Goal: Check status: Check status

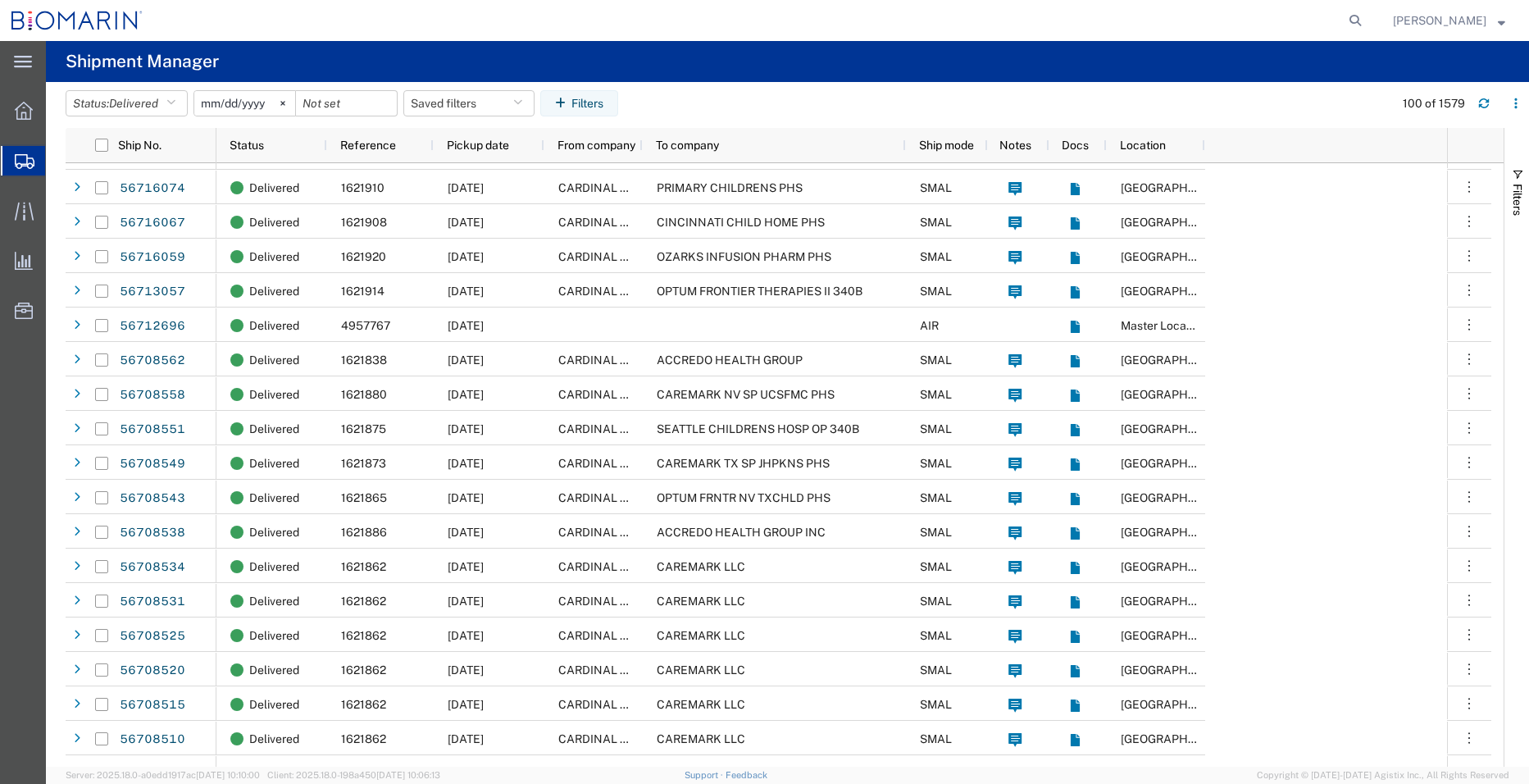
scroll to position [763, 0]
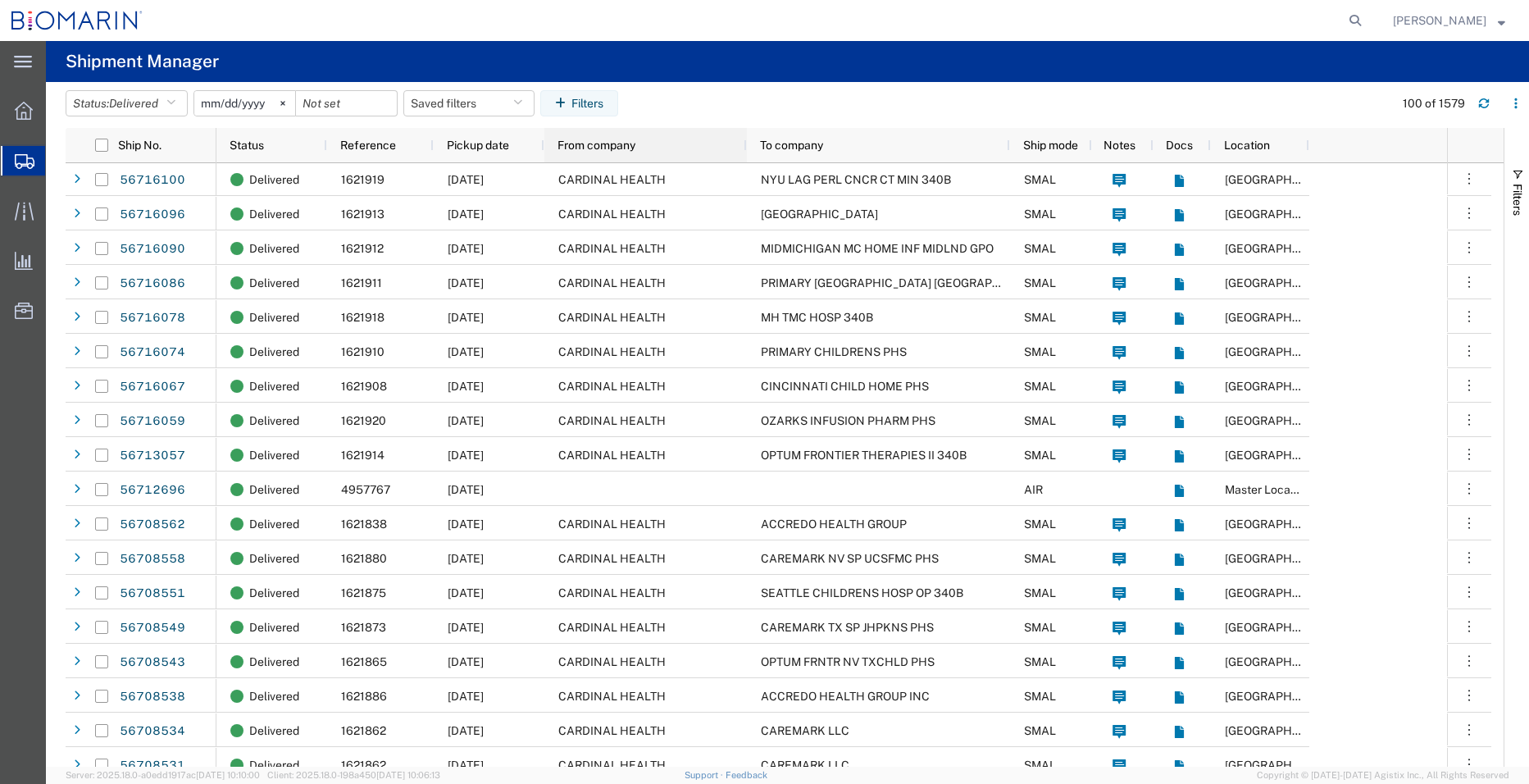
drag, startPoint x: 641, startPoint y: 145, endPoint x: 749, endPoint y: 149, distance: 108.1
click at [749, 149] on div at bounding box center [746, 145] width 6 height 34
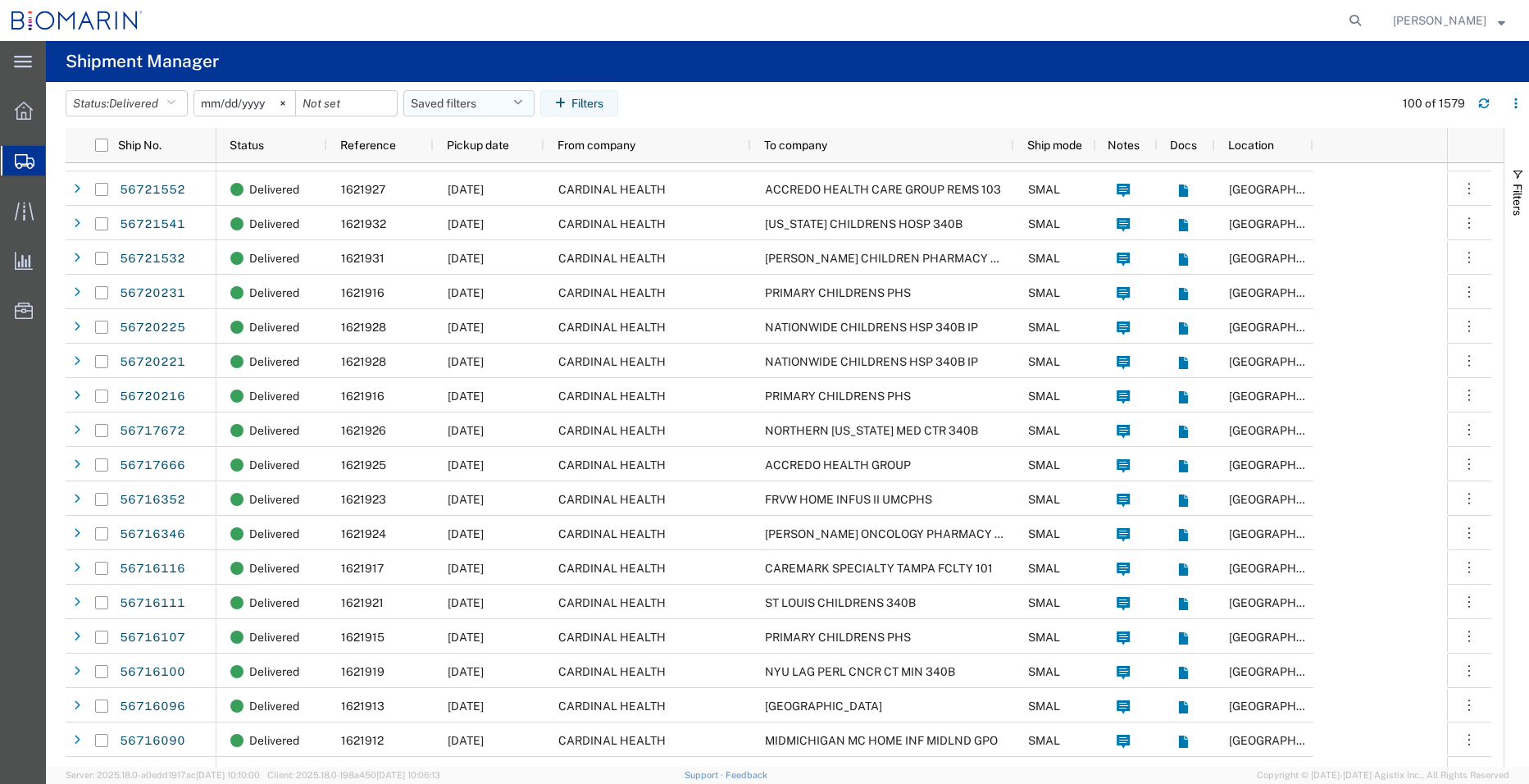
click at [468, 109] on button "Saved filters" at bounding box center [469, 103] width 131 height 26
click at [172, 105] on icon "button" at bounding box center [171, 103] width 9 height 12
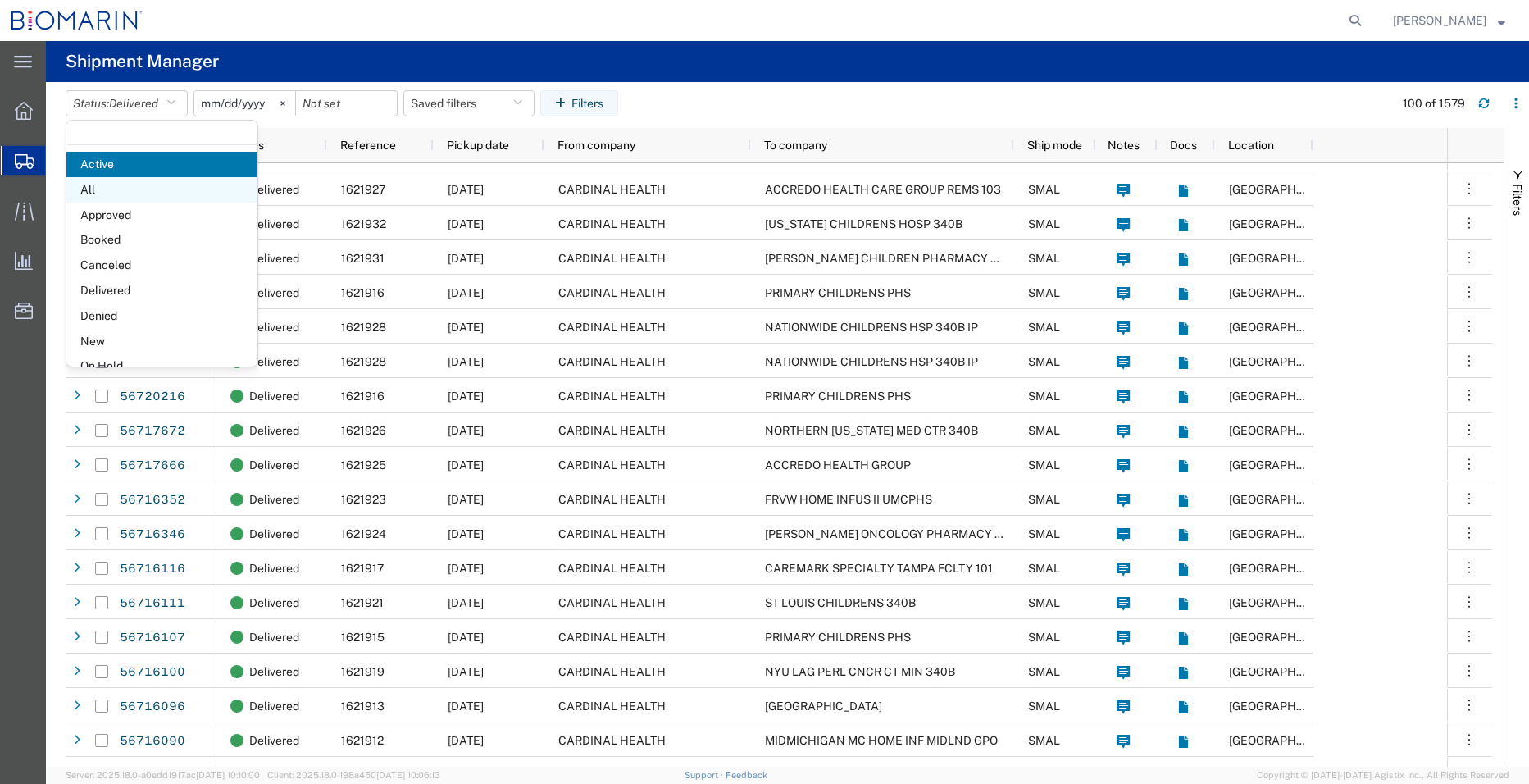
click at [119, 192] on span "All" at bounding box center [161, 190] width 191 height 25
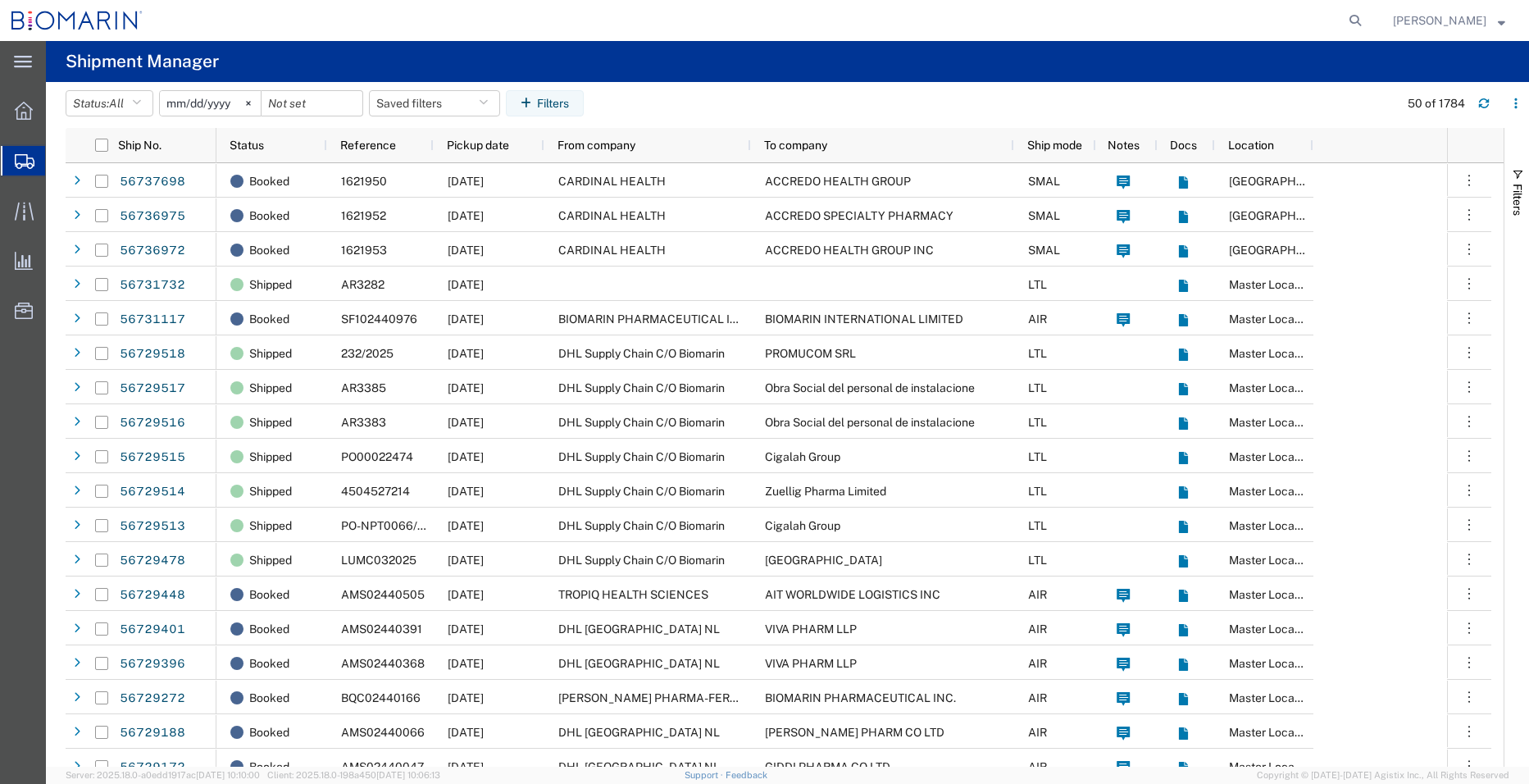
click at [31, 163] on icon at bounding box center [24, 161] width 20 height 14
click at [58, 151] on span "Shipments" at bounding box center [52, 161] width 14 height 33
click at [141, 102] on icon "button" at bounding box center [137, 103] width 9 height 12
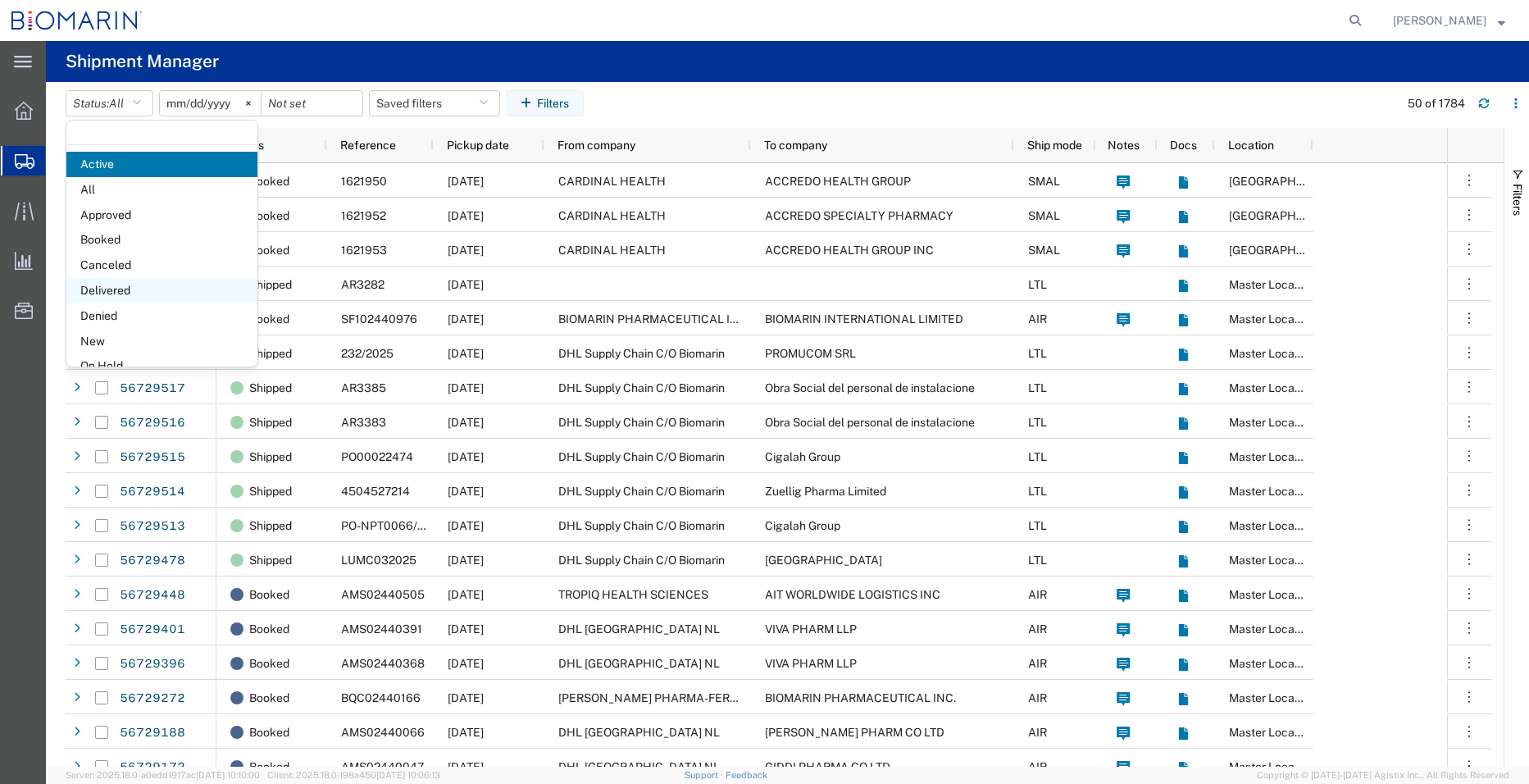
click at [112, 289] on span "Delivered" at bounding box center [161, 290] width 191 height 25
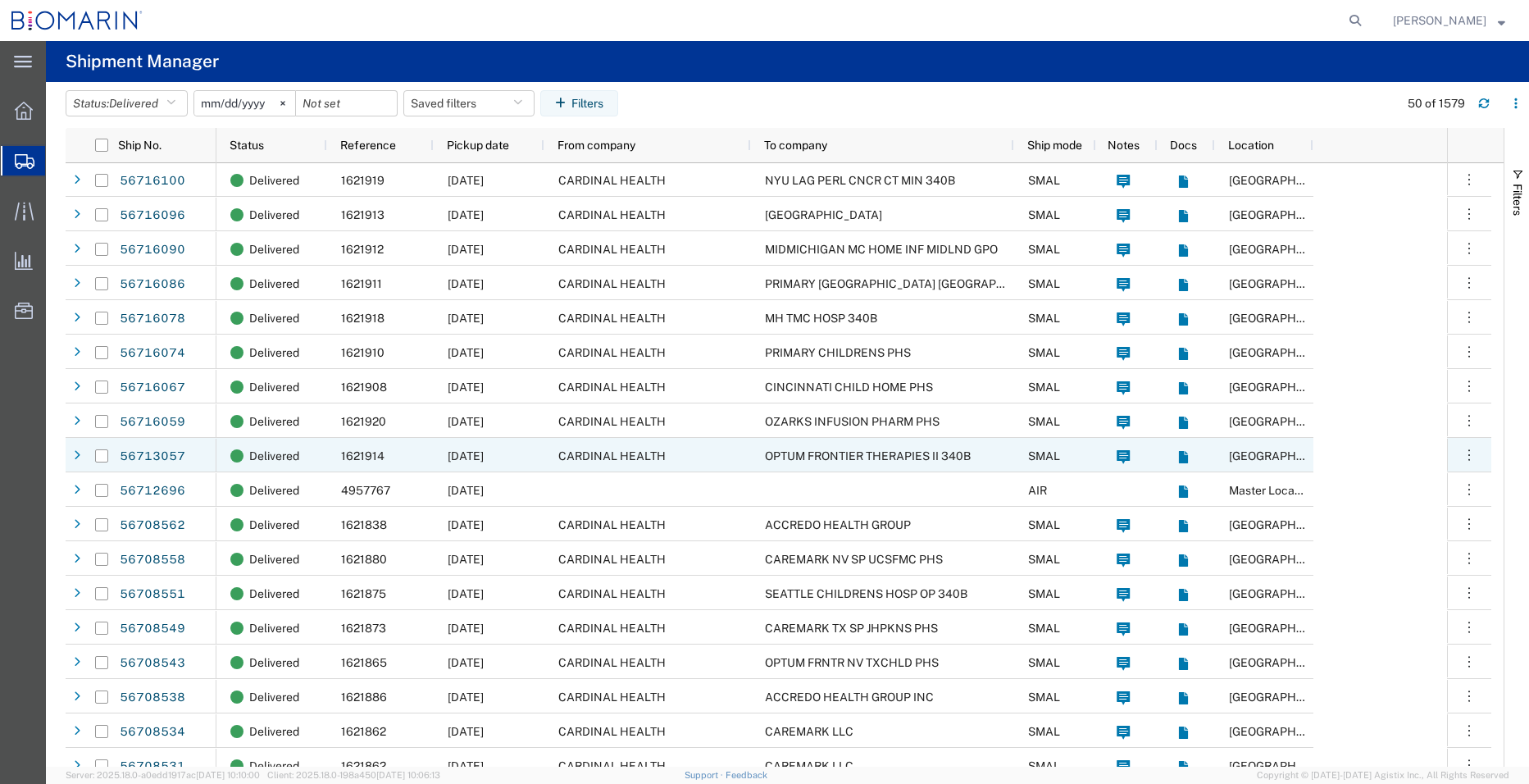
scroll to position [844, 0]
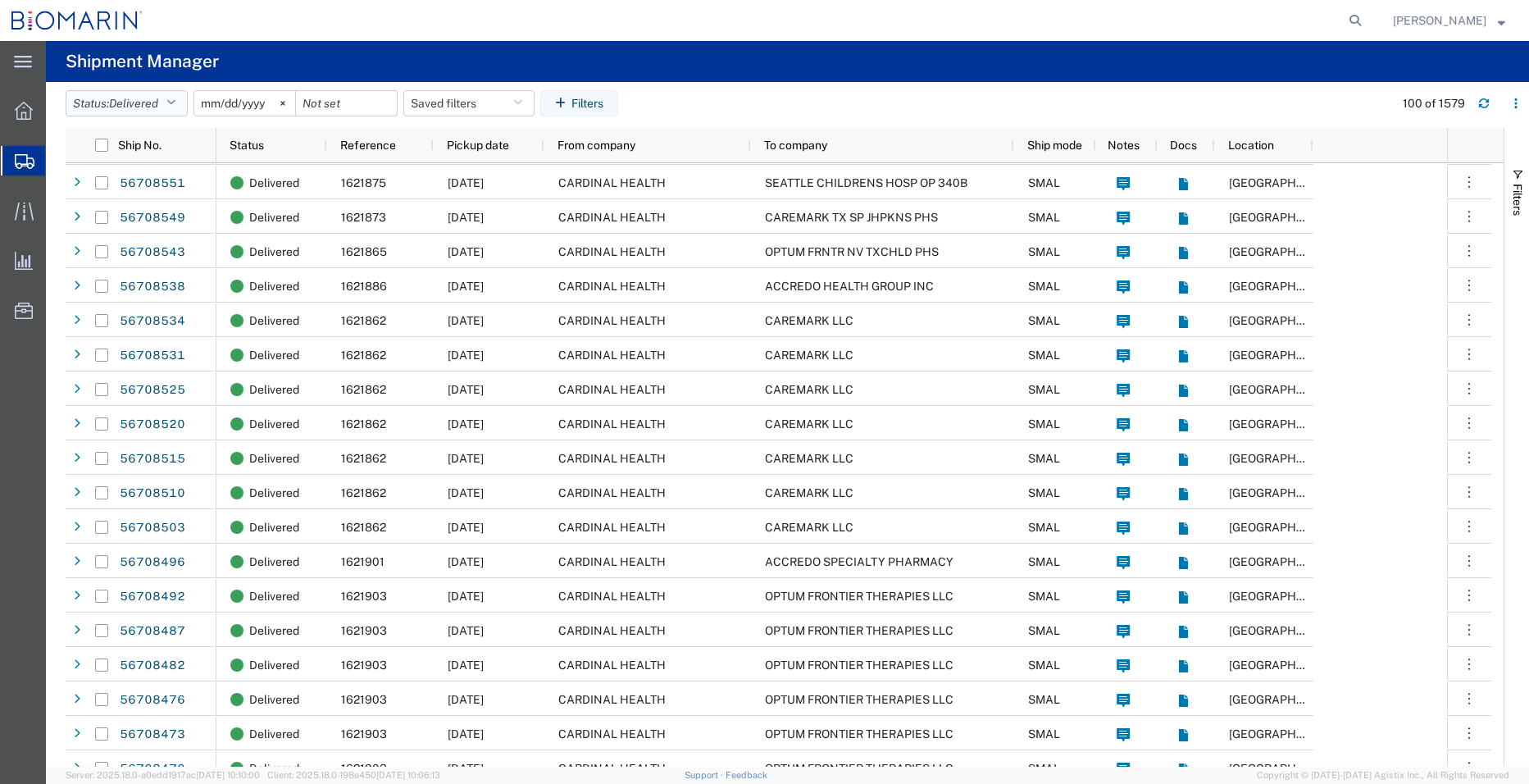
click at [169, 107] on button "Status: Delivered" at bounding box center [127, 103] width 122 height 26
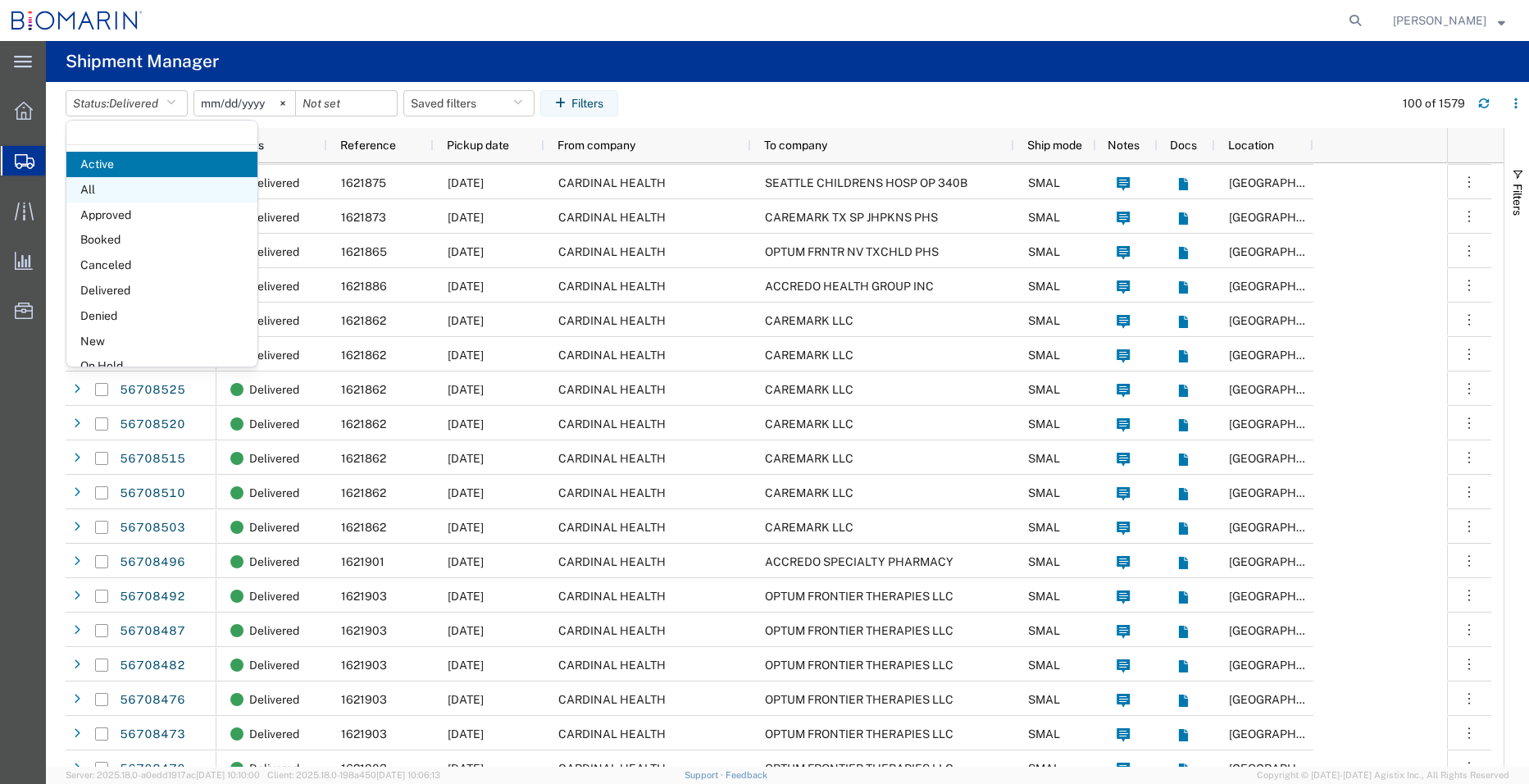
click at [141, 192] on span "All" at bounding box center [161, 190] width 191 height 25
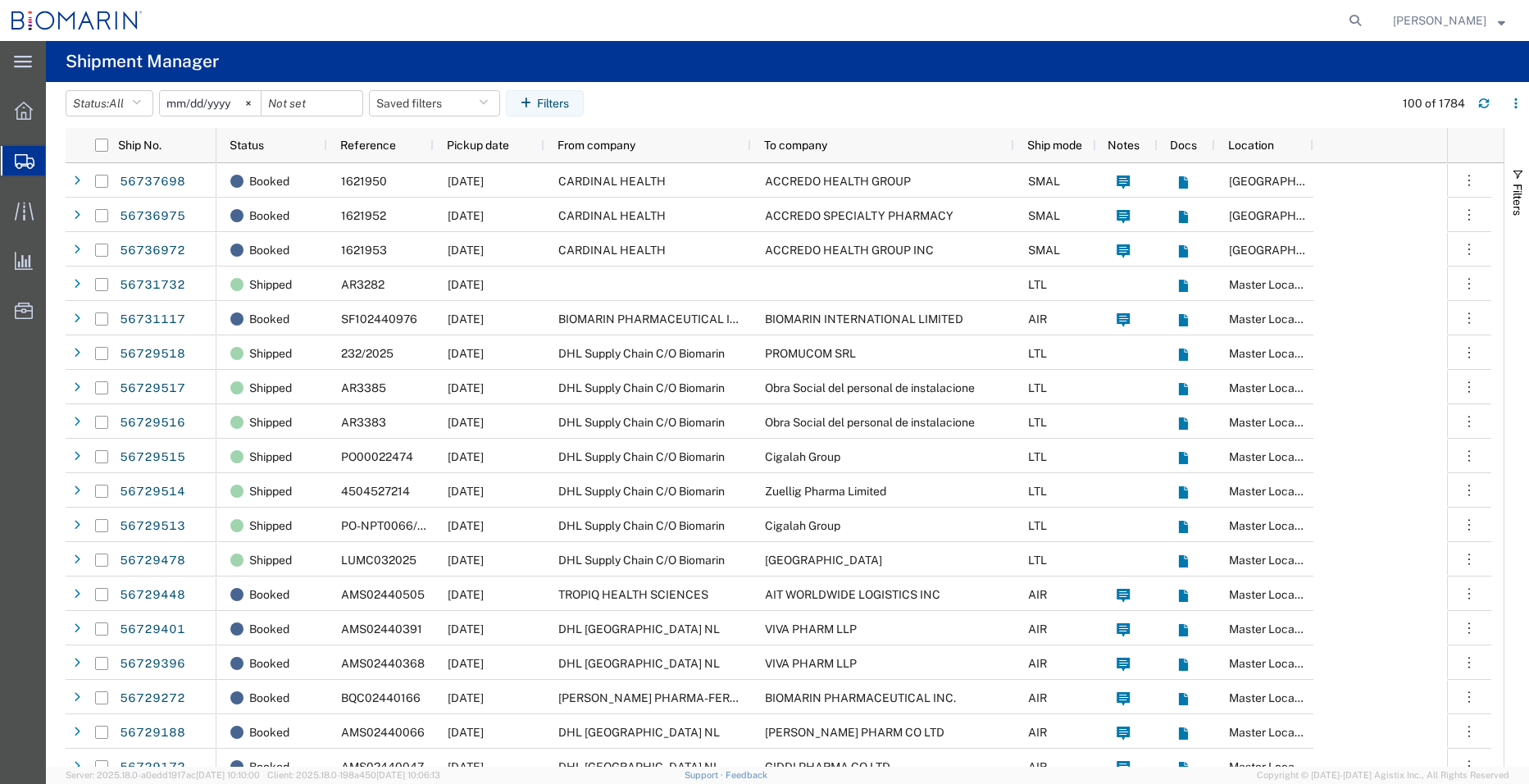
click at [1505, 23] on strong "button" at bounding box center [1502, 20] width 7 height 5
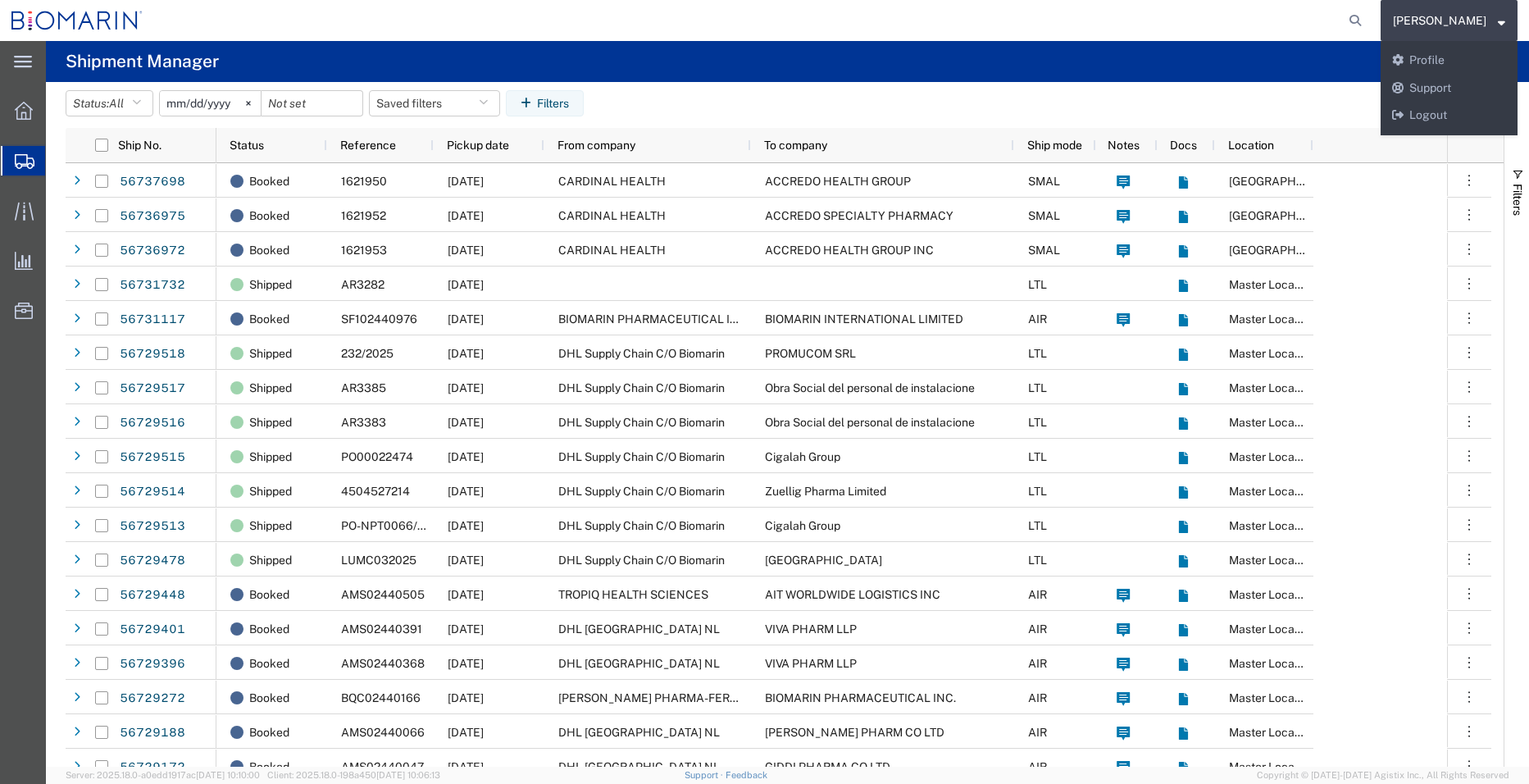
click at [1270, 66] on agx-page-header "Shipment Manager" at bounding box center [788, 61] width 1484 height 41
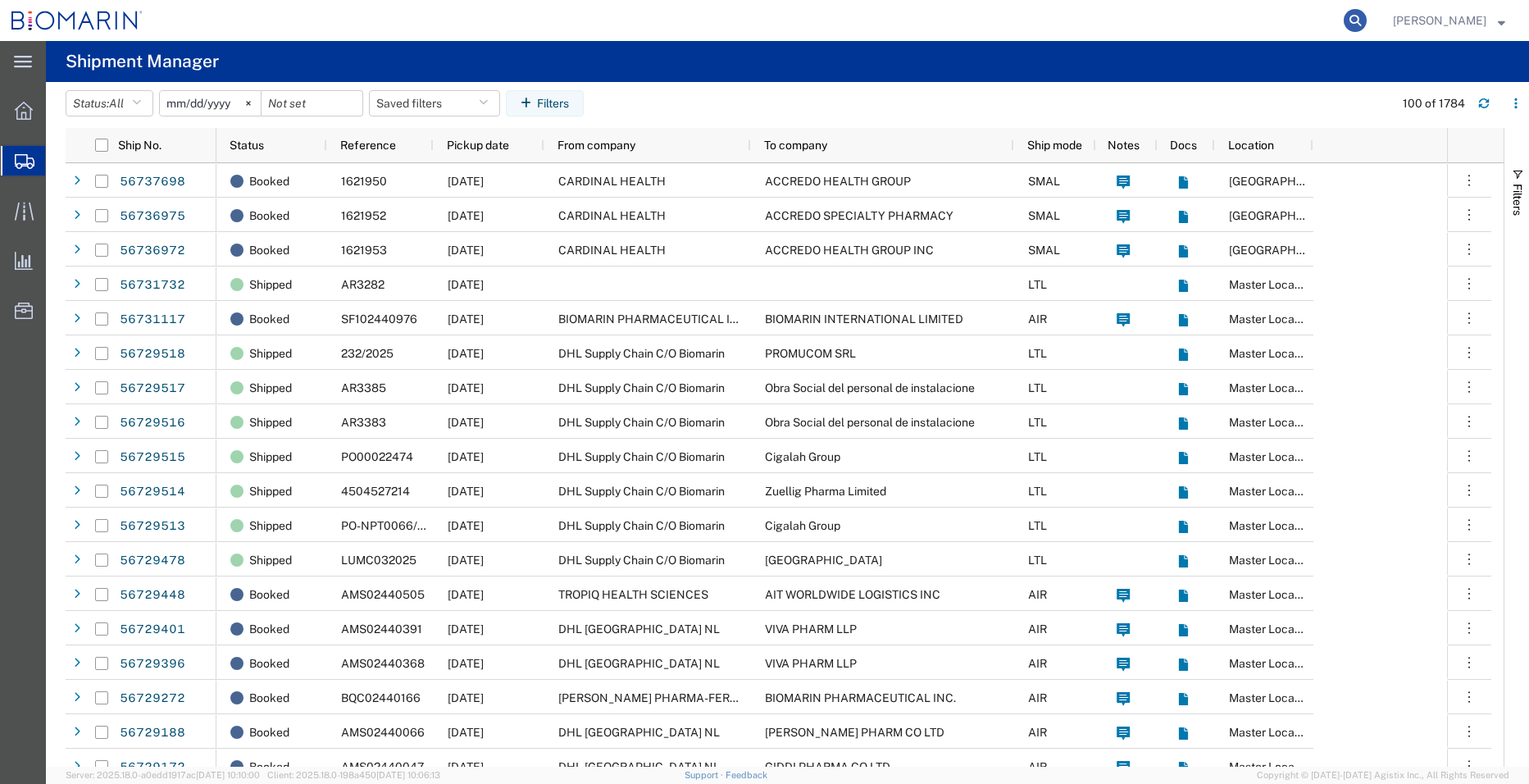
click at [1344, 14] on icon at bounding box center [1355, 20] width 23 height 23
click at [1030, 22] on input "search" at bounding box center [1094, 21] width 499 height 40
type input "0"
click at [999, 124] on agx-table-filter-chips "Status: All Active All Approved Booked Canceled Delivered Denied New On Hold Pe…" at bounding box center [726, 109] width 1320 height 38
click at [1344, 19] on icon at bounding box center [1355, 20] width 23 height 23
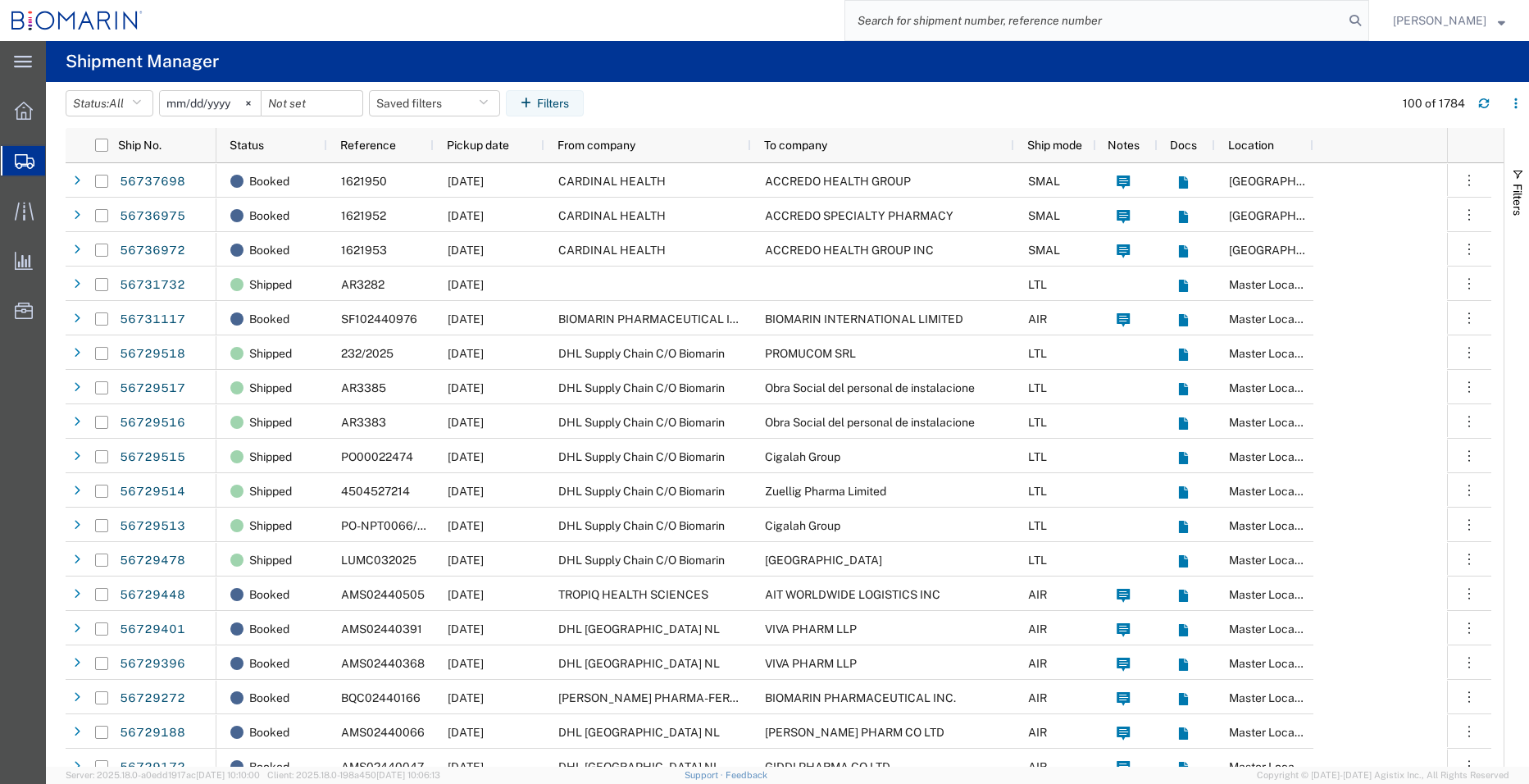
click at [1164, 24] on input "search" at bounding box center [1094, 21] width 499 height 40
paste input "0080020786"
type input "0080020786"
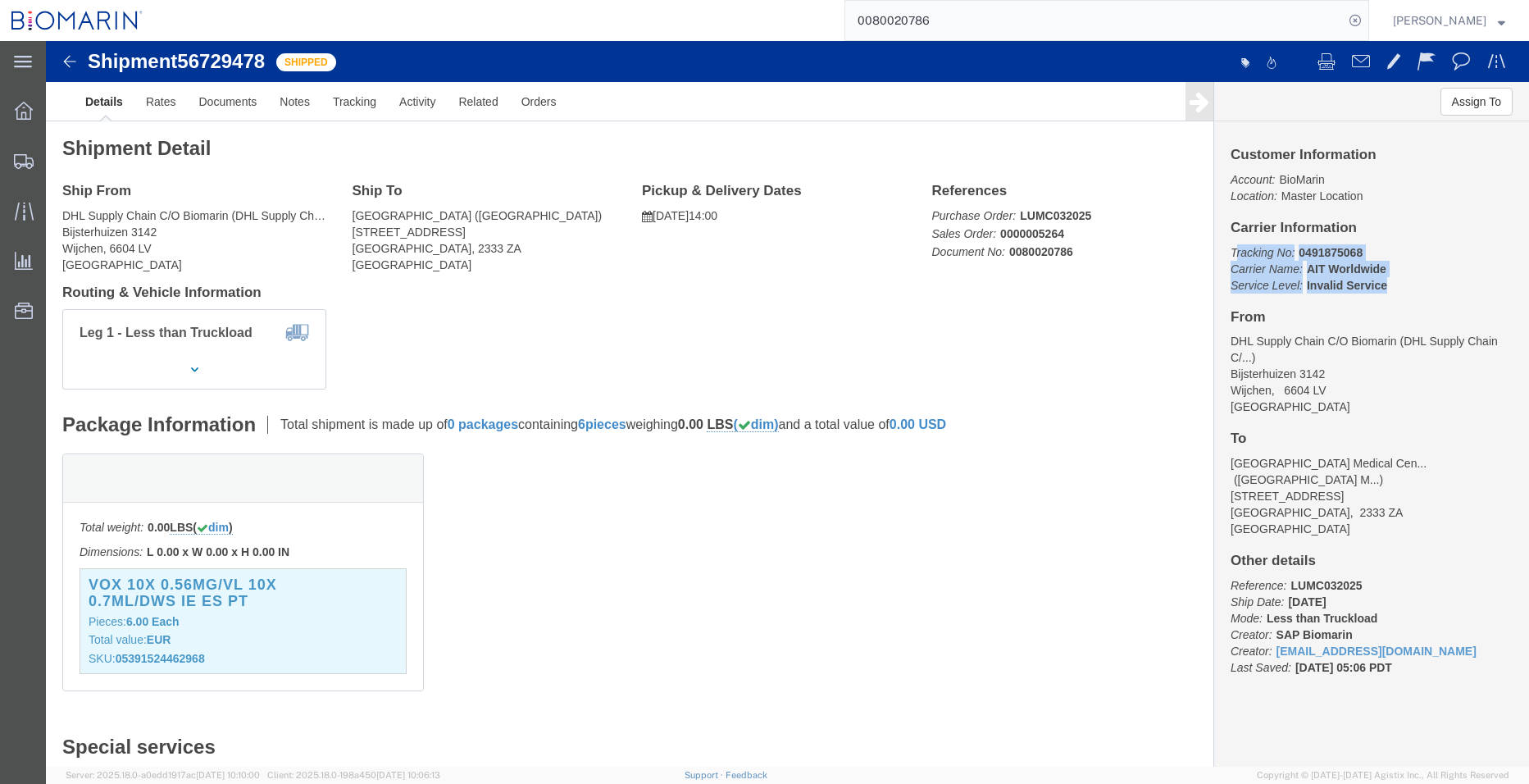
drag, startPoint x: 1181, startPoint y: 213, endPoint x: 1337, endPoint y: 243, distance: 158.9
click p "Tracking No: 0491875068 Carrier Name: AIT Worldwide AIT Worldwide Service Level…"
drag, startPoint x: 1337, startPoint y: 243, endPoint x: 1354, endPoint y: 243, distance: 17.0
click p "Tracking No: 0491875068 Carrier Name: AIT Worldwide AIT Worldwide Service Level…"
drag, startPoint x: 1346, startPoint y: 246, endPoint x: 1171, endPoint y: 206, distance: 179.5
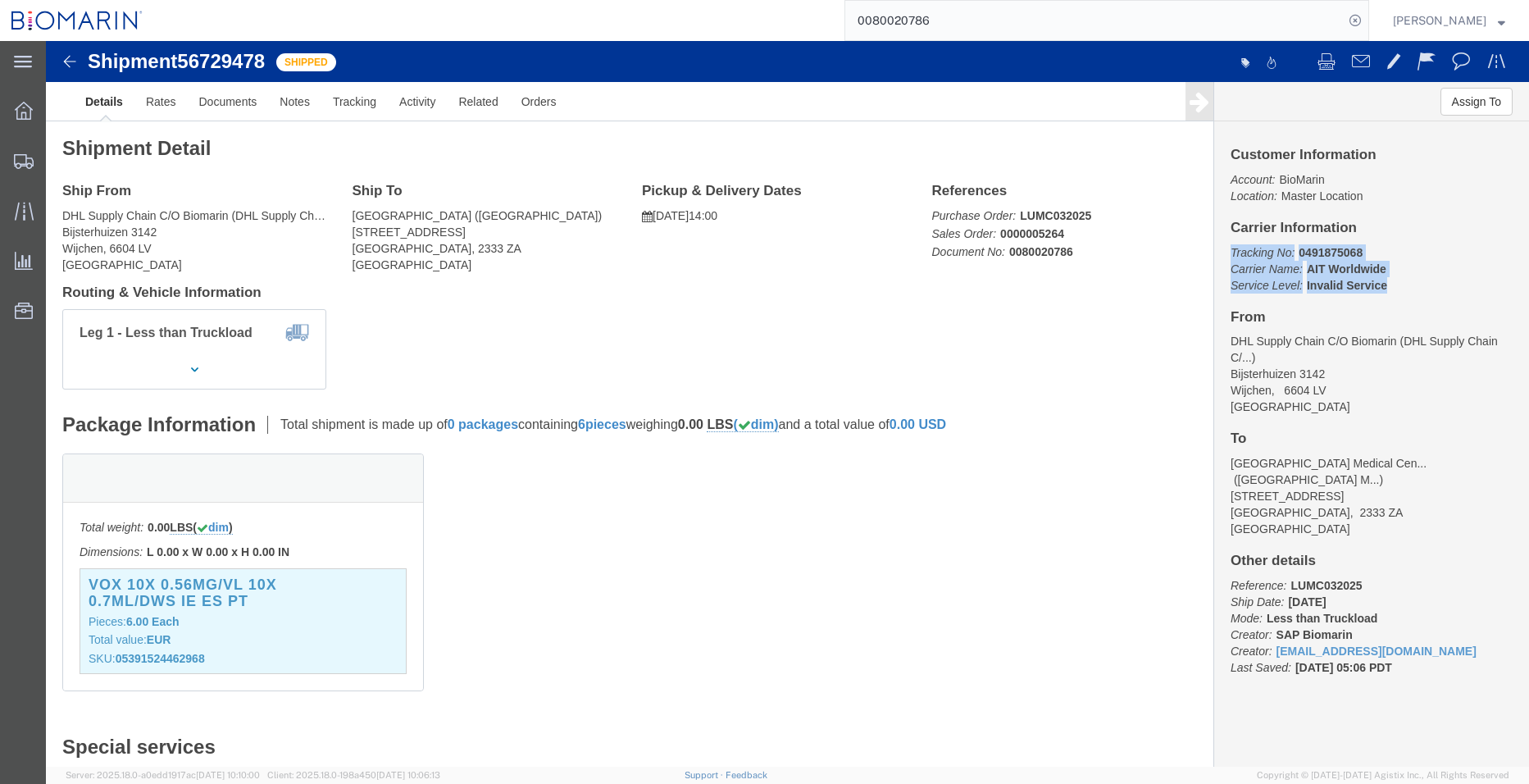
click div "Customer Information Account: BioMarin Location: Master Location Carrier Inform…"
click icon "Tracking No:"
drag, startPoint x: 1176, startPoint y: 209, endPoint x: 1339, endPoint y: 241, distance: 166.1
click p "Tracking No: 0491875068 Carrier Name: AIT Worldwide AIT Worldwide Service Level…"
drag, startPoint x: 1339, startPoint y: 241, endPoint x: 1265, endPoint y: 222, distance: 76.4
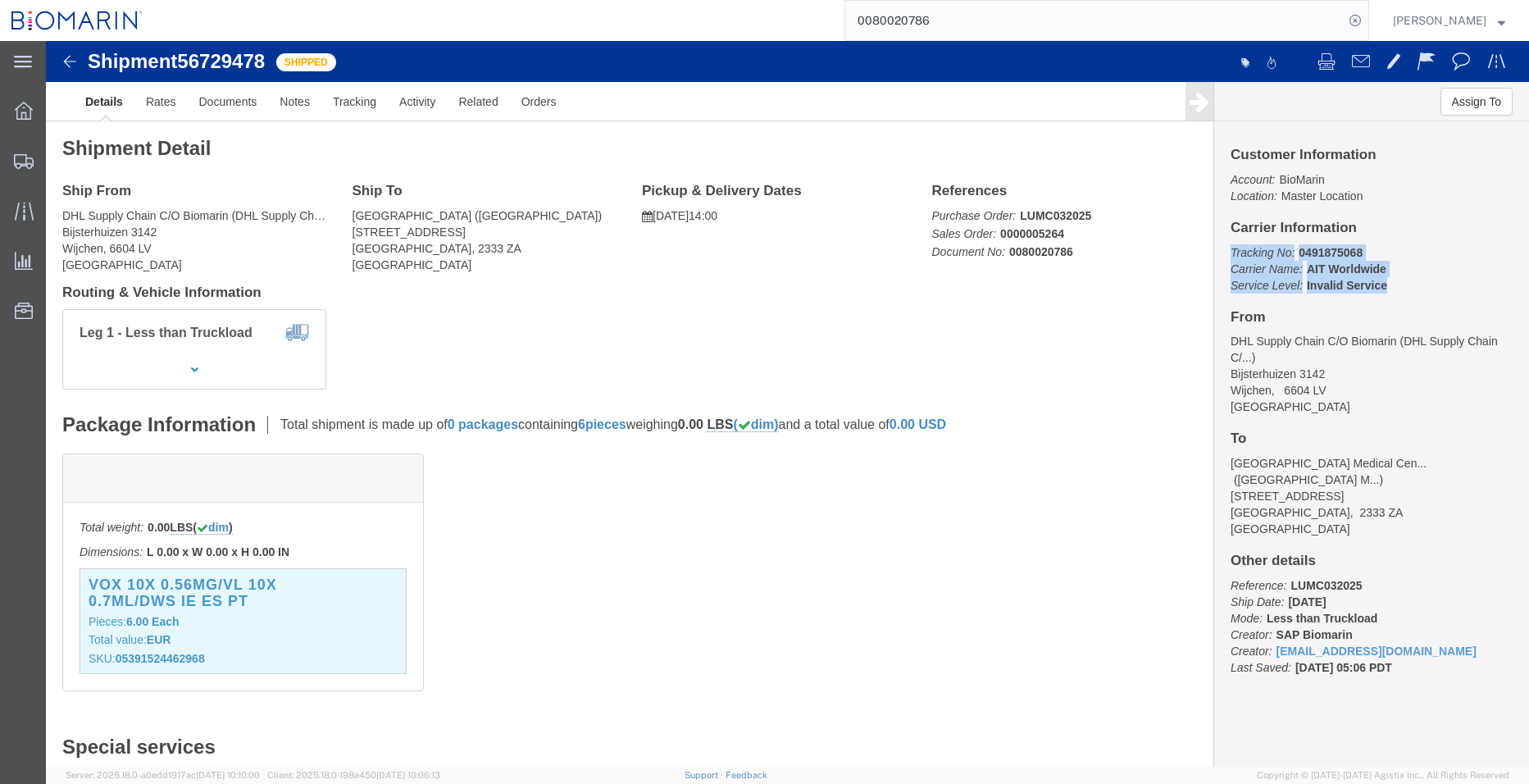
click b "AIT Worldwide"
drag, startPoint x: 1314, startPoint y: 209, endPoint x: 1245, endPoint y: 210, distance: 69.0
click p "Tracking No: 0491875068 Carrier Name: AIT Worldwide AIT Worldwide Service Level…"
drag, startPoint x: 1245, startPoint y: 210, endPoint x: 1305, endPoint y: 213, distance: 60.1
click b "0491875068"
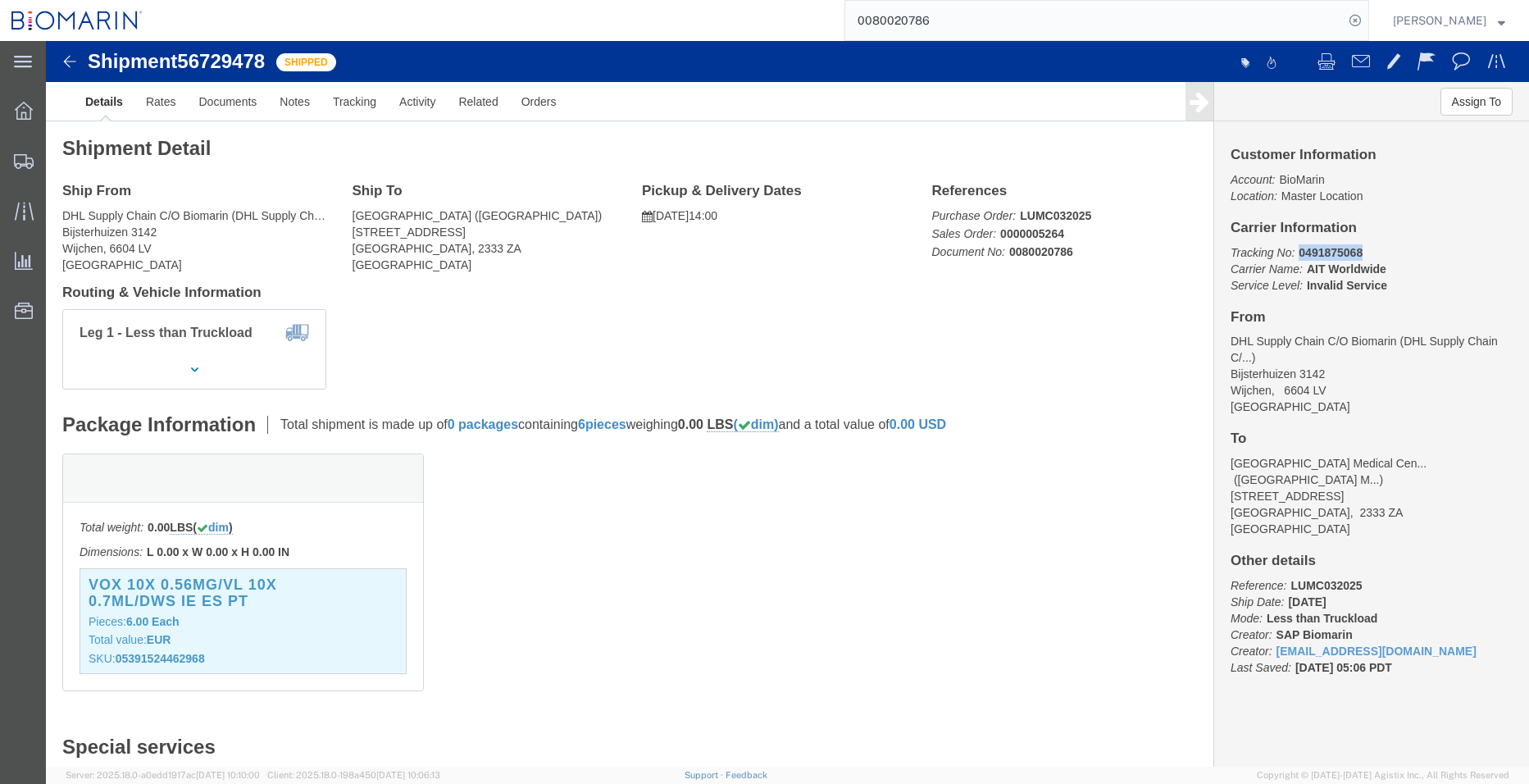
drag, startPoint x: 1299, startPoint y: 210, endPoint x: 1243, endPoint y: 213, distance: 56.1
click p "Tracking No: 0491875068 Carrier Name: AIT Worldwide AIT Worldwide Service Level…"
drag, startPoint x: 1243, startPoint y: 213, endPoint x: 1296, endPoint y: 241, distance: 59.9
click b "Invalid Service"
drag, startPoint x: 1313, startPoint y: 203, endPoint x: 1244, endPoint y: 210, distance: 69.4
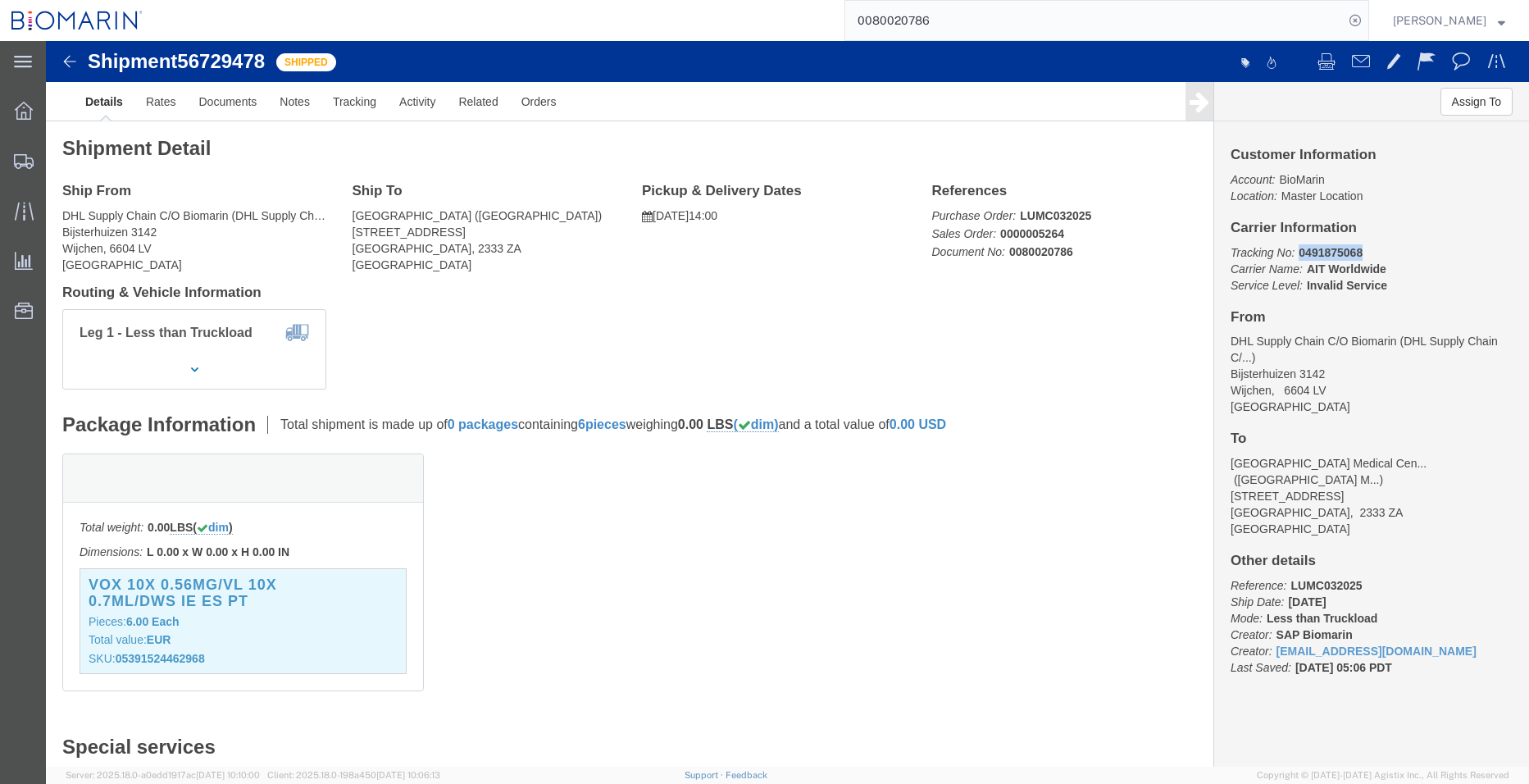
click p "Tracking No: 0491875068 Carrier Name: AIT Worldwide AIT Worldwide Service Level…"
copy b "0491875068"
click p "Tracking No: 0491875068 Carrier Name: AIT Worldwide AIT Worldwide Service Level…"
drag, startPoint x: 1311, startPoint y: 213, endPoint x: 1164, endPoint y: 216, distance: 147.0
click div "Customer Information Account: BioMarin Location: Master Location Carrier Inform…"
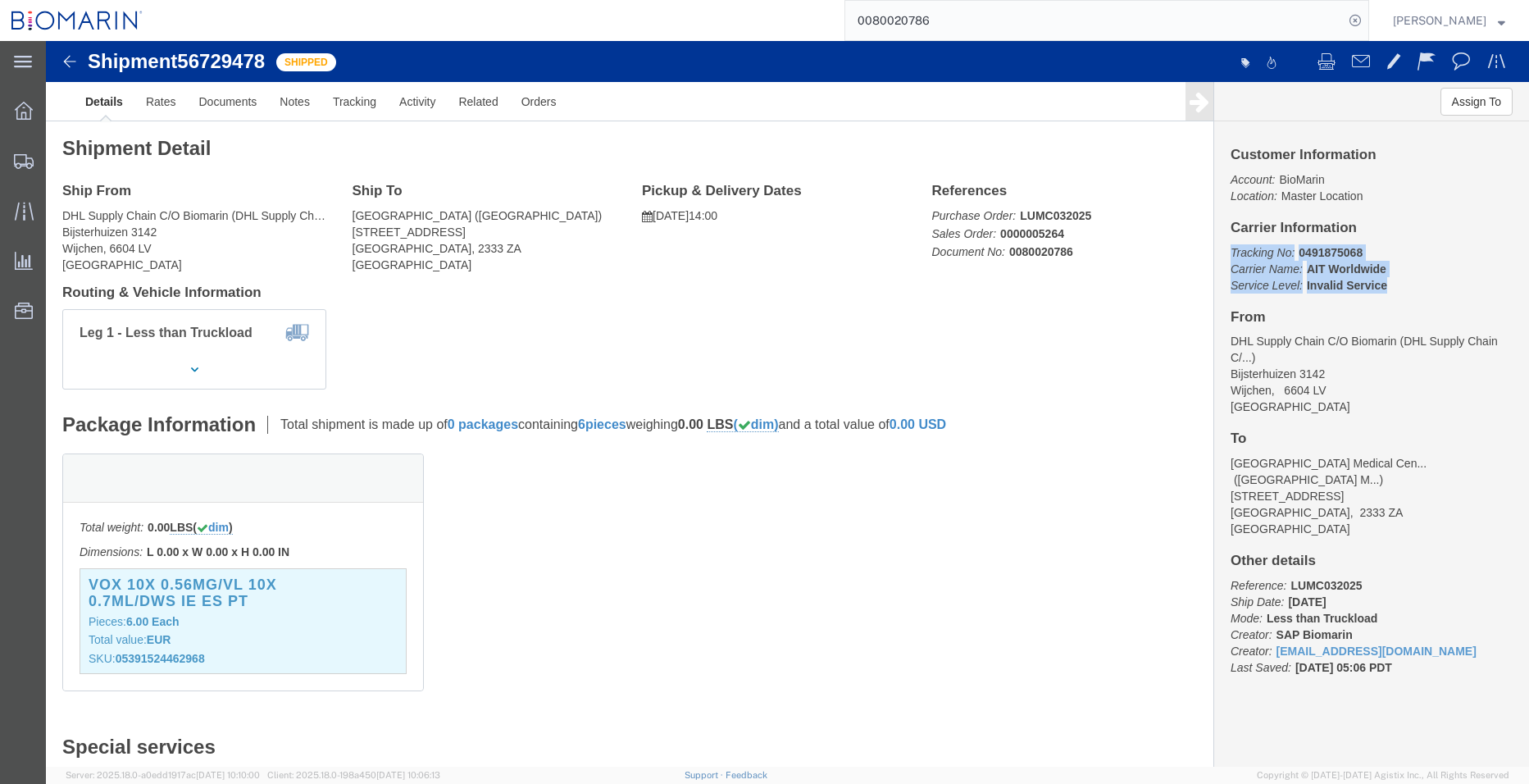
drag, startPoint x: 1164, startPoint y: 216, endPoint x: 1162, endPoint y: 203, distance: 13.2
click div "Customer Information Account: BioMarin Location: Master Location Carrier Inform…"
click div "Leg 1 - Less than Truckload"
drag, startPoint x: 1244, startPoint y: 211, endPoint x: 1324, endPoint y: 208, distance: 80.1
click p "Tracking No: 0491875068 Carrier Name: AIT Worldwide AIT Worldwide Service Level…"
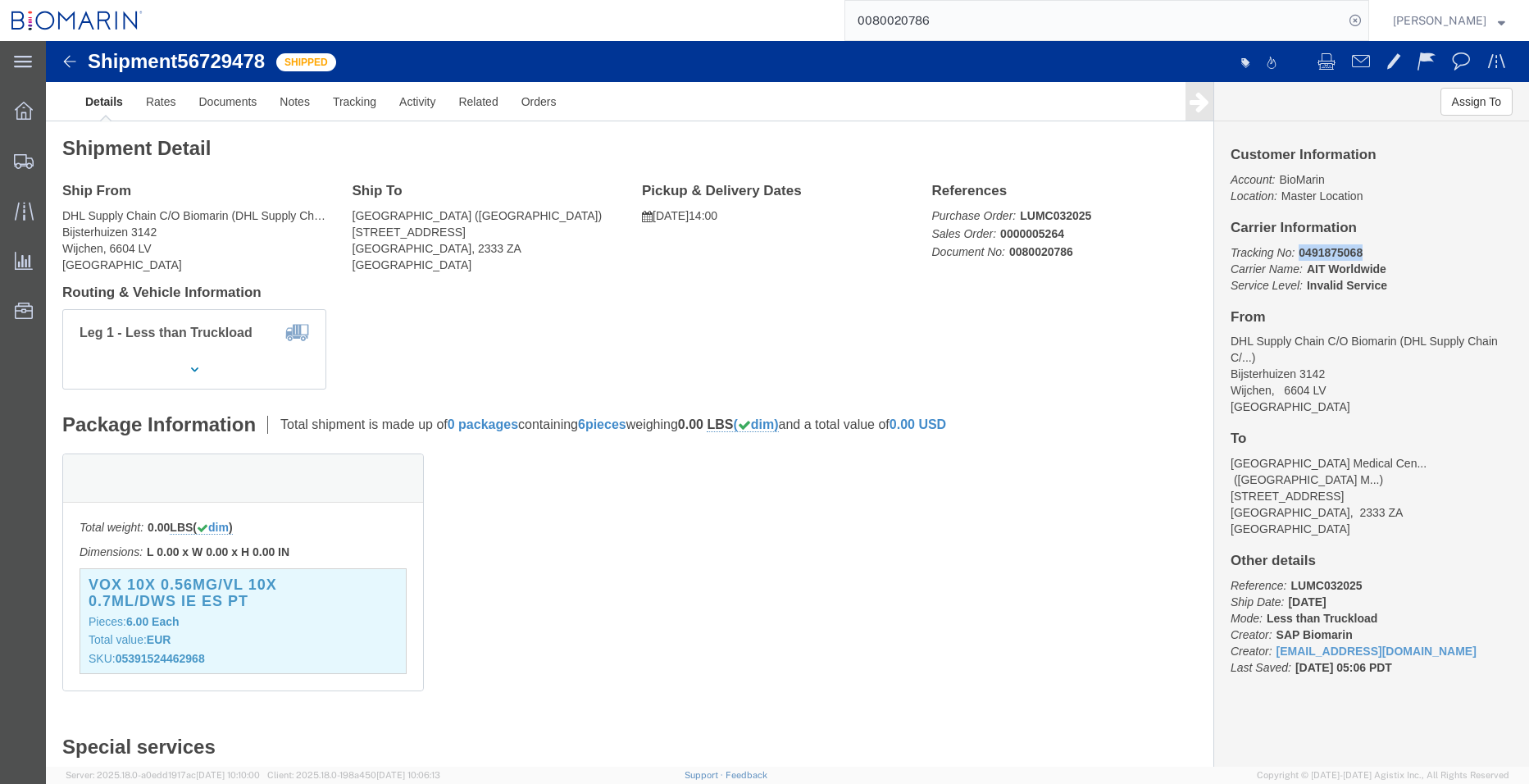
copy b "0491875068"
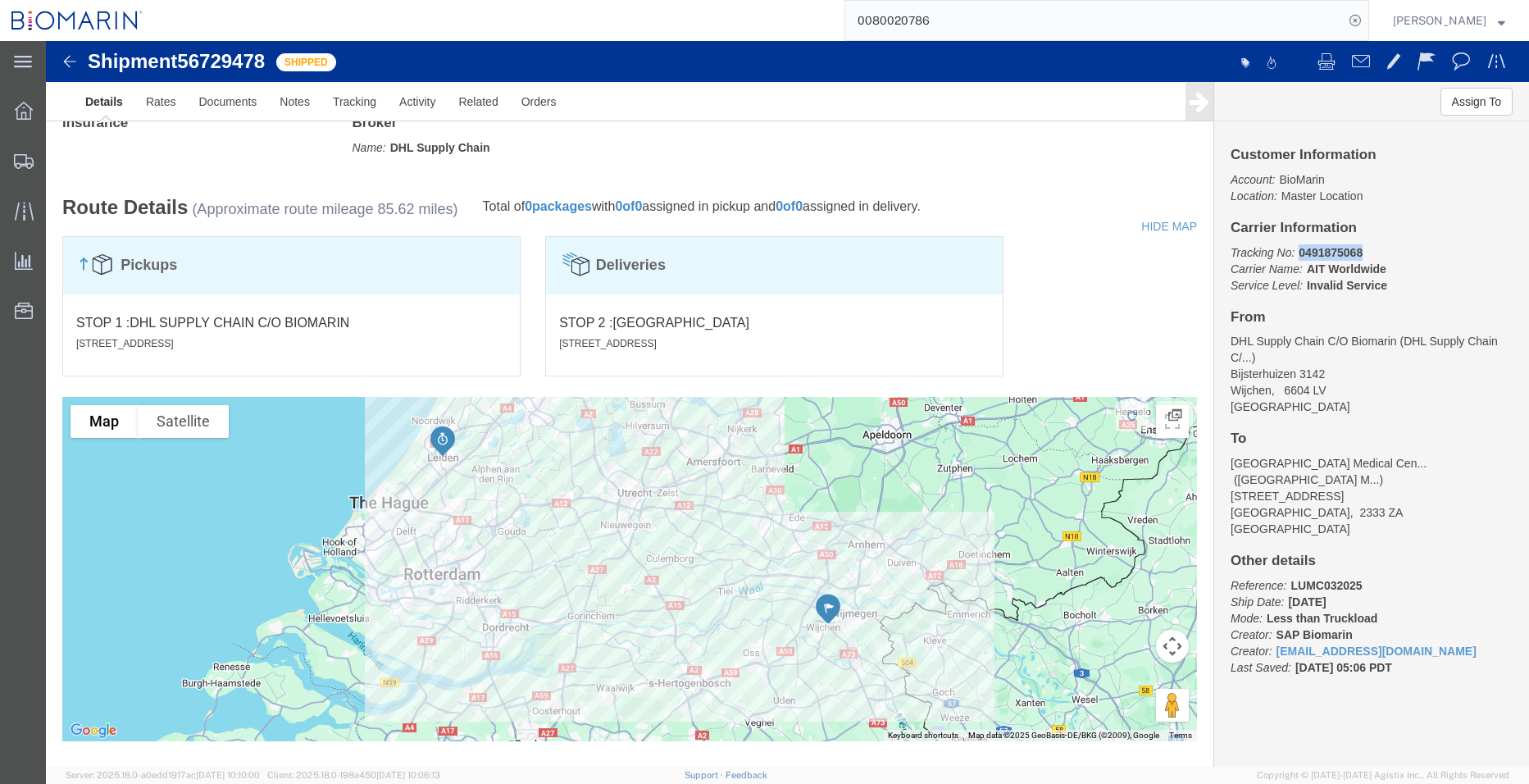
scroll to position [723, 0]
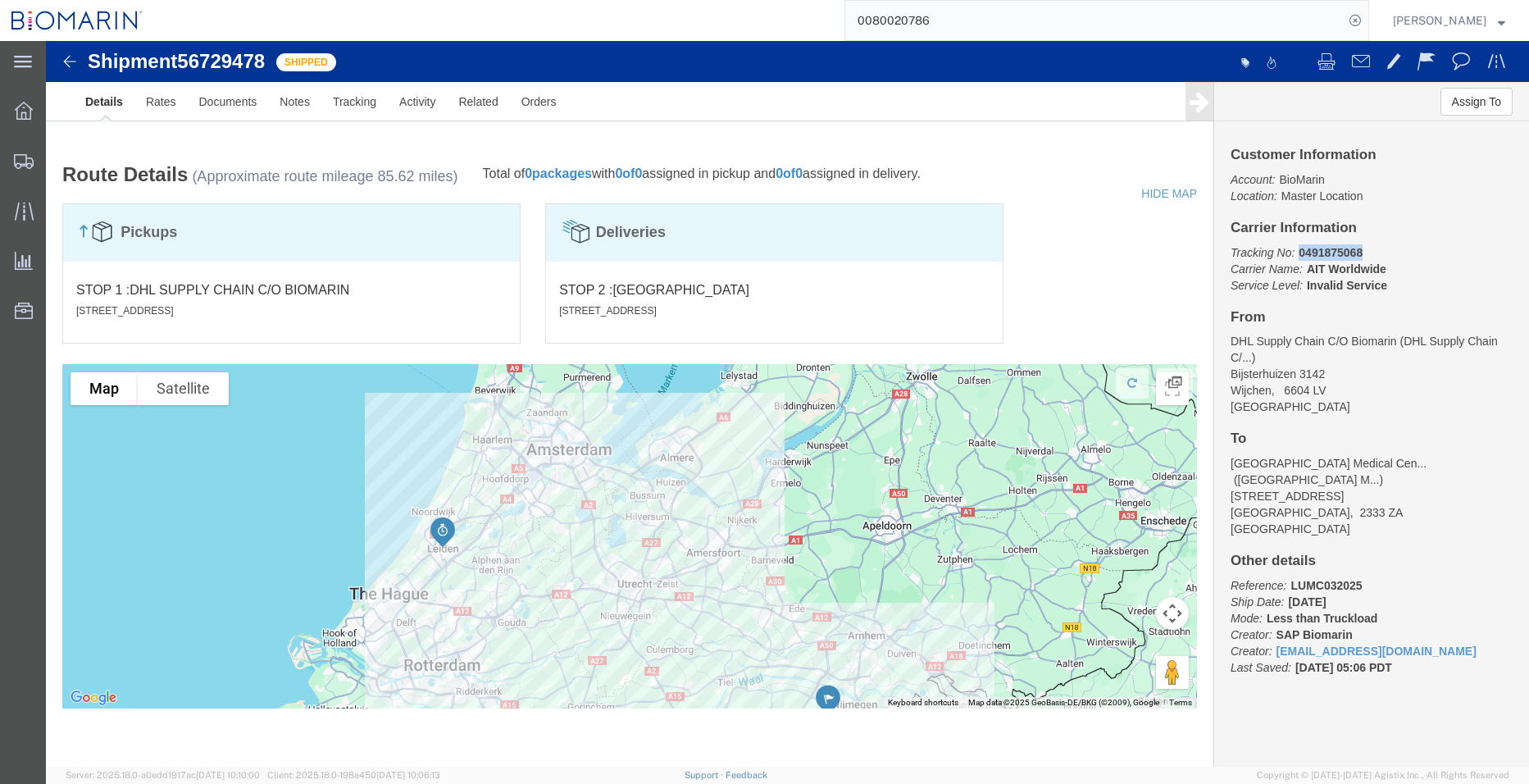
click div
click div "Pickups STOP 1 : DHL Supply Chain C/O Biomarin Bijsterhuizen [GEOGRAPHIC_DATA] …"
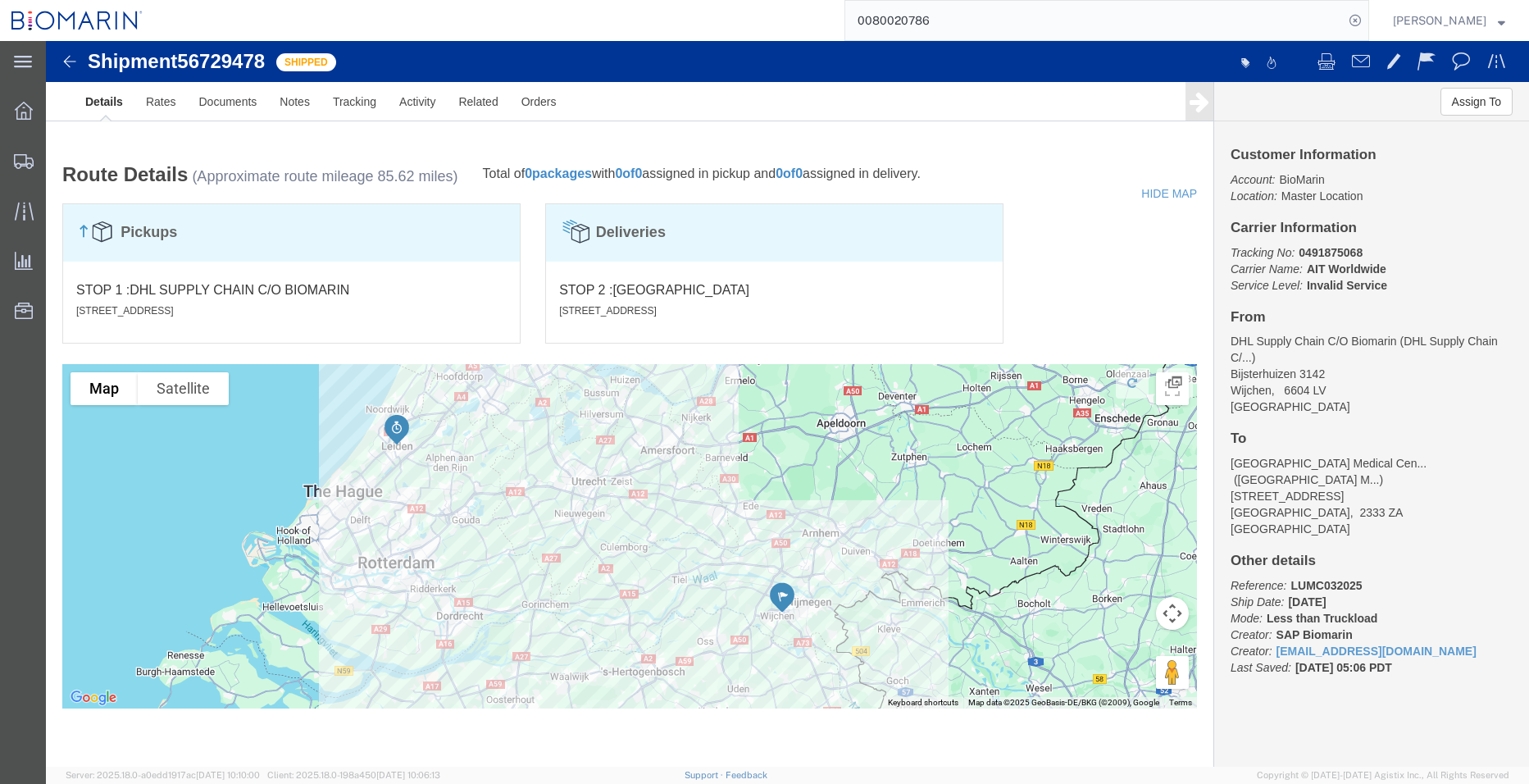
drag, startPoint x: 835, startPoint y: 466, endPoint x: 790, endPoint y: 363, distance: 112.4
click div
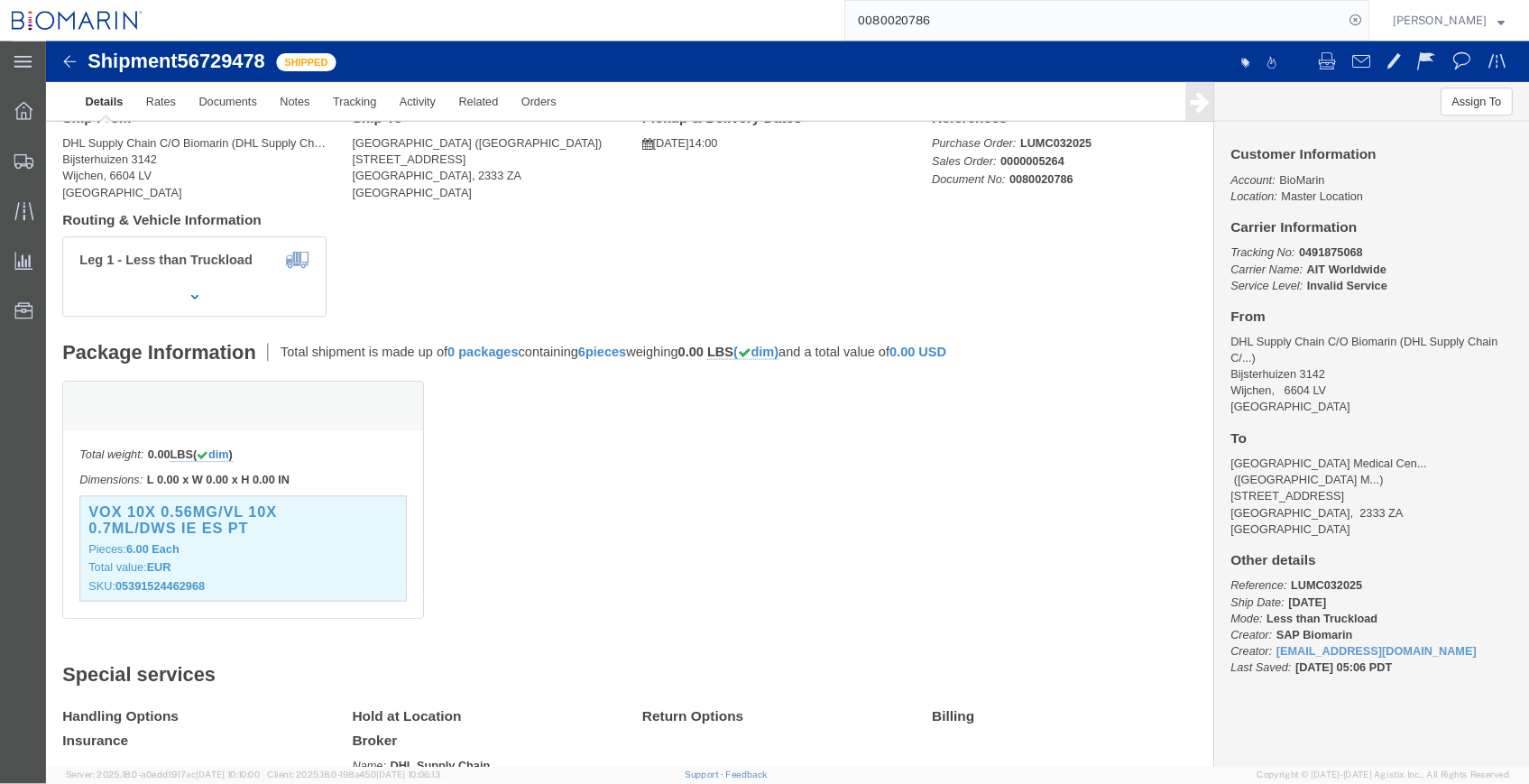
scroll to position [0, 0]
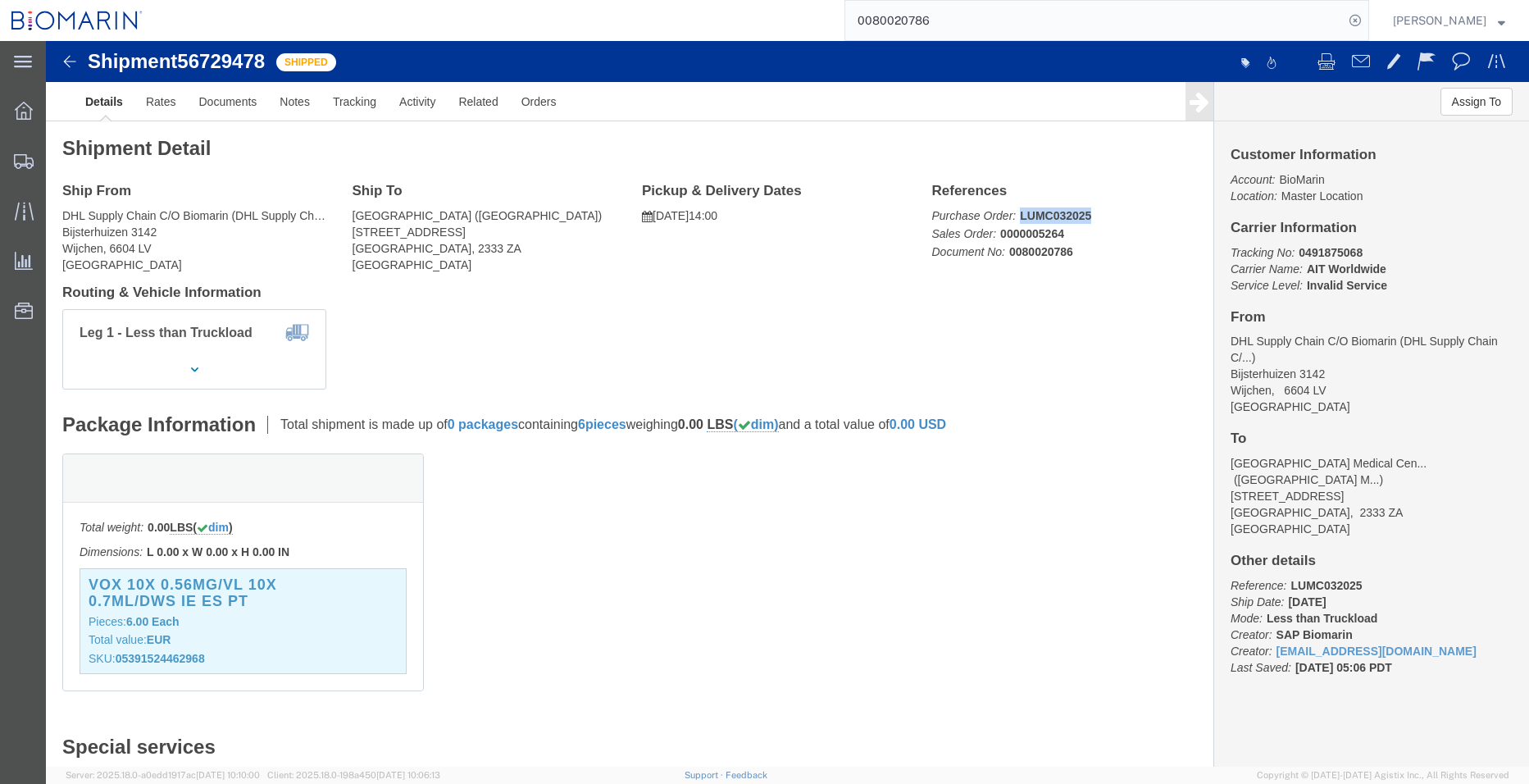
click p "Purchase Order: LUMC032025 Sales Order: 0000005264 Document No: 0080020786"
click b "0080020786"
drag, startPoint x: 971, startPoint y: 173, endPoint x: 1038, endPoint y: 171, distance: 67.0
click b "LUMC032025"
drag, startPoint x: 1039, startPoint y: 171, endPoint x: 1042, endPoint y: 179, distance: 8.5
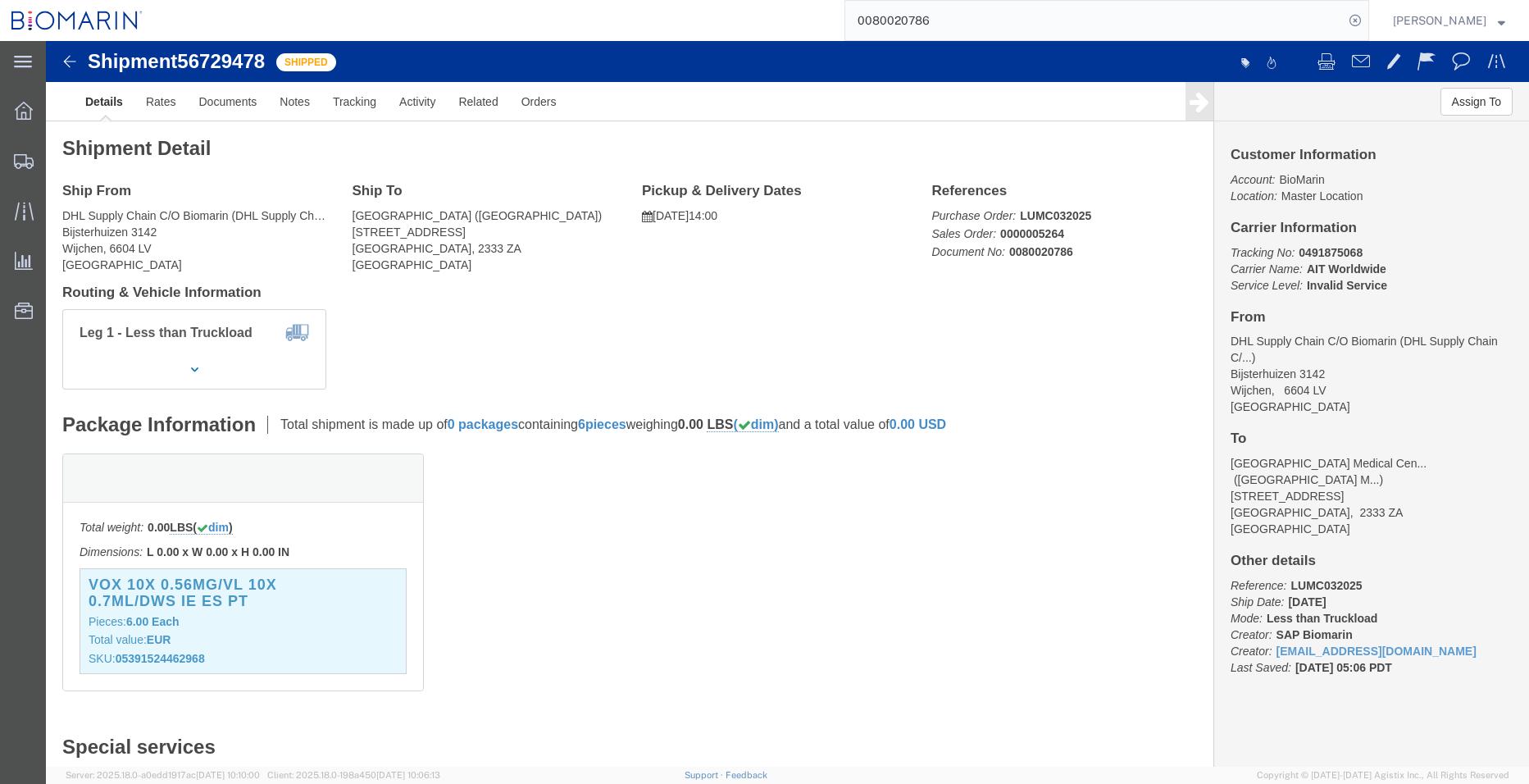
click p "Purchase Order: LUMC032025 Sales Order: 0000005264 Document No: 0080020786"
drag, startPoint x: 1049, startPoint y: 169, endPoint x: 1039, endPoint y: 172, distance: 10.4
click p "Purchase Order: LUMC032025 Sales Order: 0000005264 Document No: 0080020786"
drag, startPoint x: 1045, startPoint y: 176, endPoint x: 968, endPoint y: 179, distance: 77.1
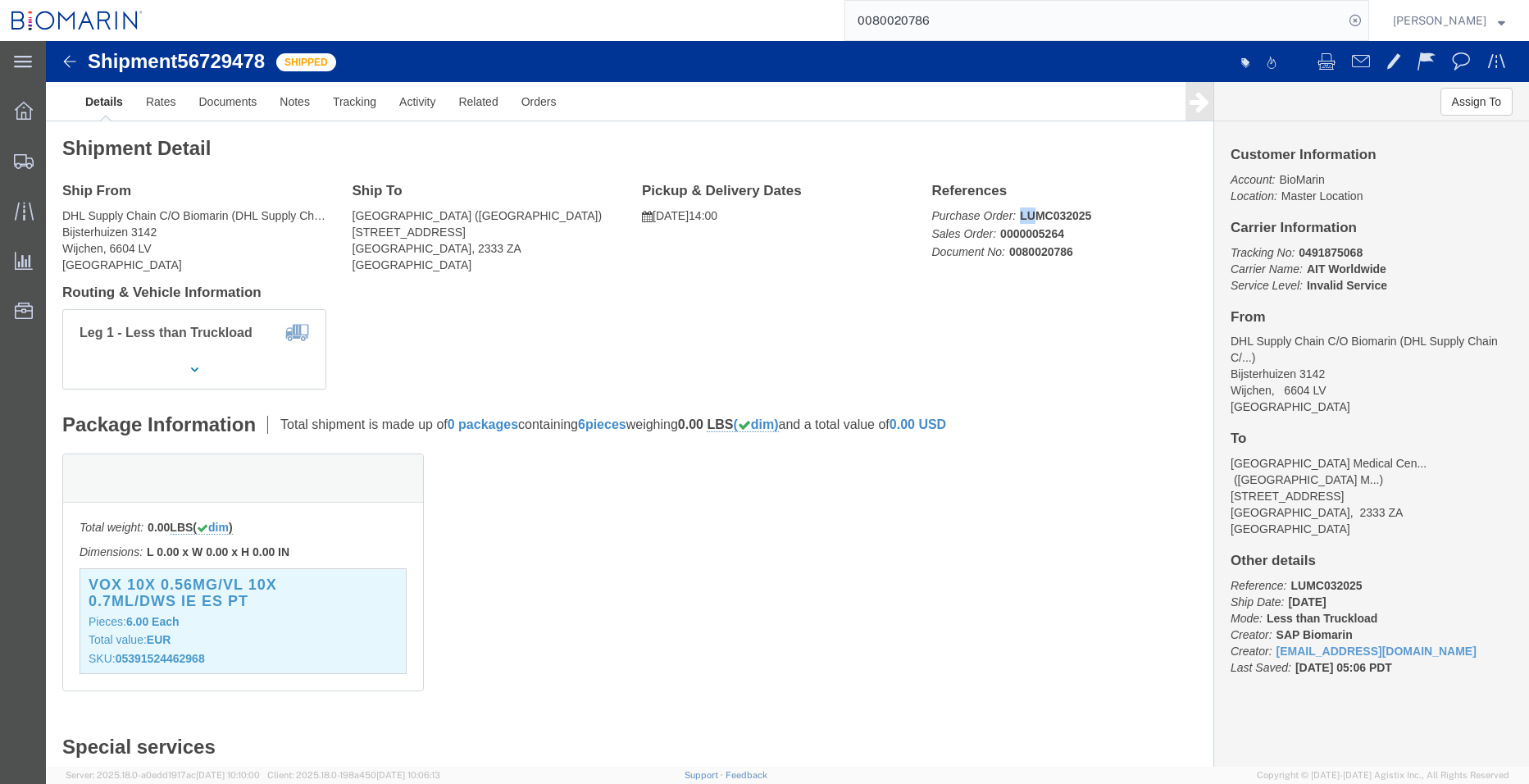
click p "Purchase Order: LUMC032025 Sales Order: 0000005264 Document No: 0080020786"
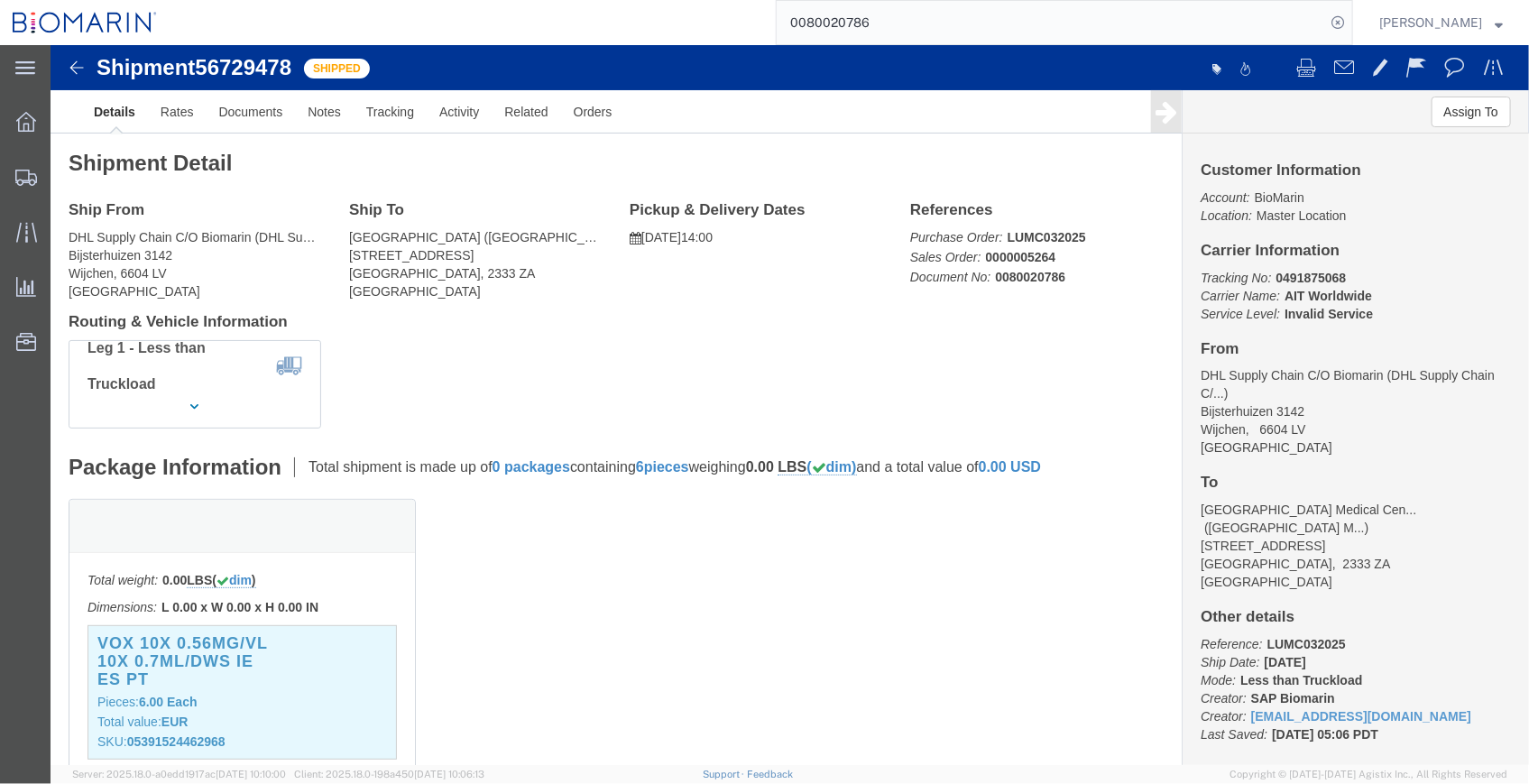
click p "Purchase Order: LUMC032025 Sales Order: 0000005264 Document No: 0080020786"
drag, startPoint x: 1034, startPoint y: 189, endPoint x: 1027, endPoint y: 181, distance: 10.6
click div "References Purchase Order: LUMC032025 Sales Order: 0000005264 Document No: 0080…"
click div "Leg 1 - Less than Truckload"
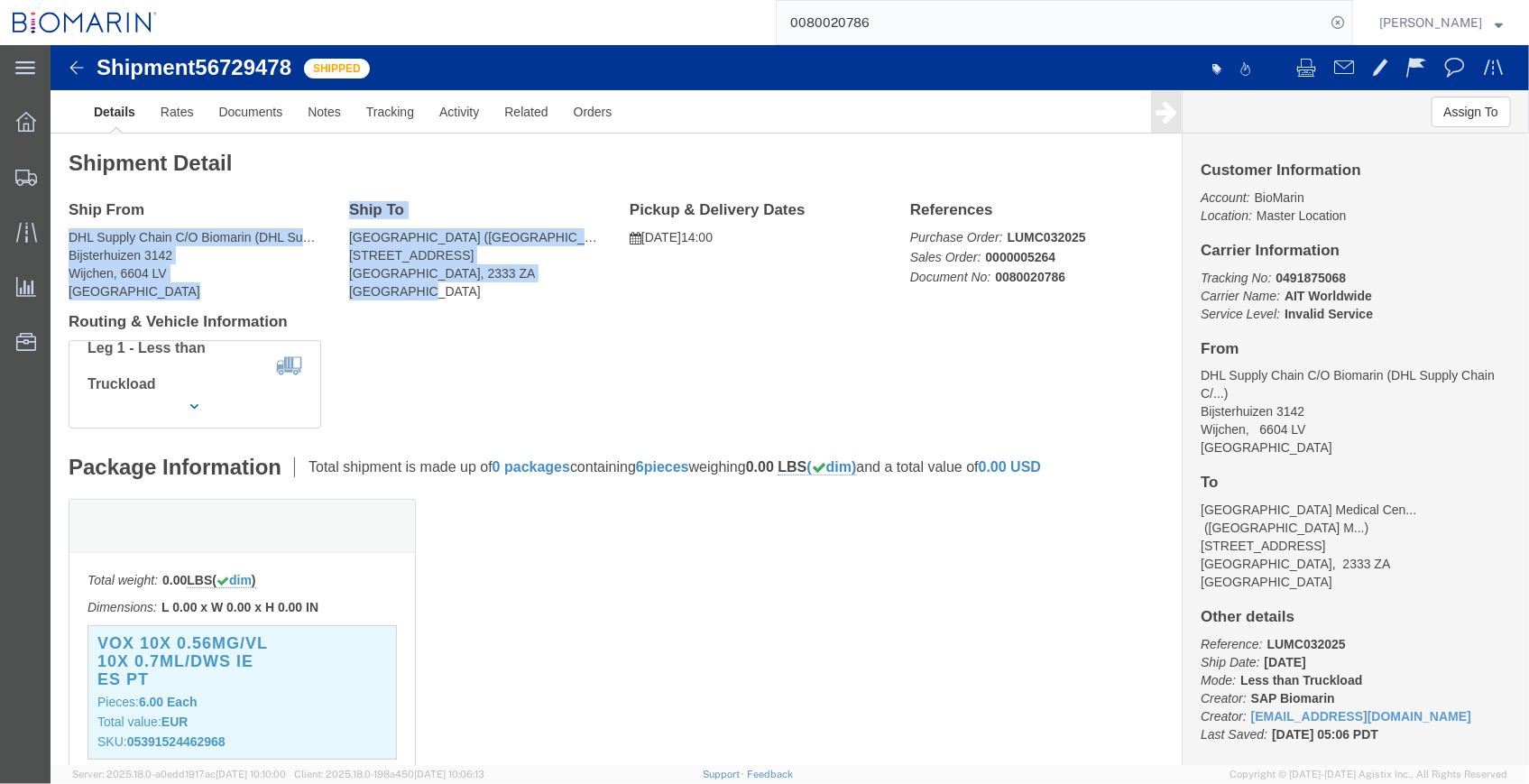
drag, startPoint x: 17, startPoint y: 193, endPoint x: 390, endPoint y: 245, distance: 376.6
click div "Ship From DHL Supply Chain C/O Biomarin (DHL Supply Chain C/O Biomarin) [STREET…"
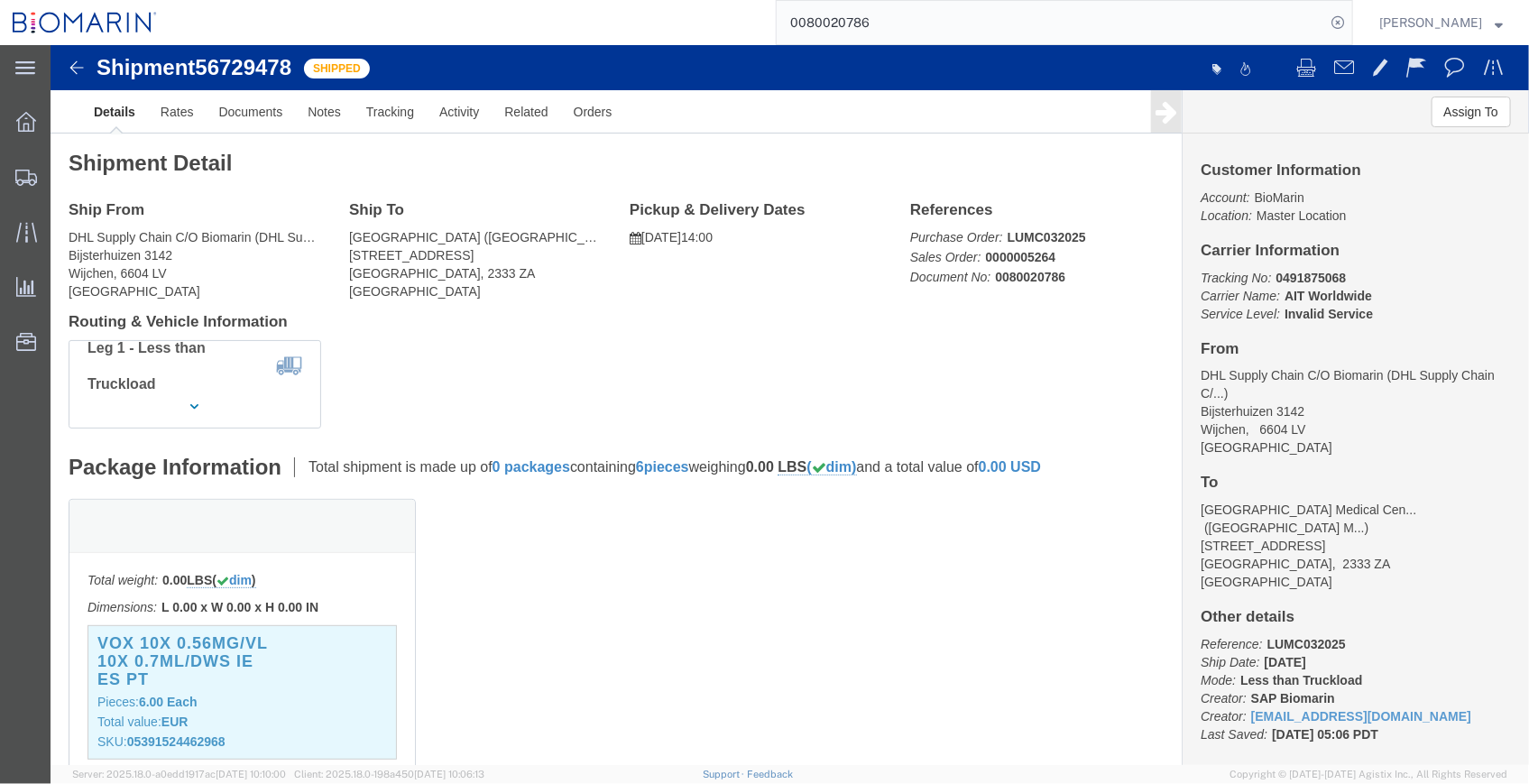
drag, startPoint x: 391, startPoint y: 244, endPoint x: 628, endPoint y: 273, distance: 238.8
click h4 "Routing & Vehicle Information"
drag, startPoint x: 1032, startPoint y: 195, endPoint x: 933, endPoint y: 193, distance: 99.0
click p "Purchase Order: LUMC032025 Sales Order: 0000005264 Document No: 0080020786"
drag, startPoint x: 933, startPoint y: 193, endPoint x: 1080, endPoint y: 221, distance: 149.6
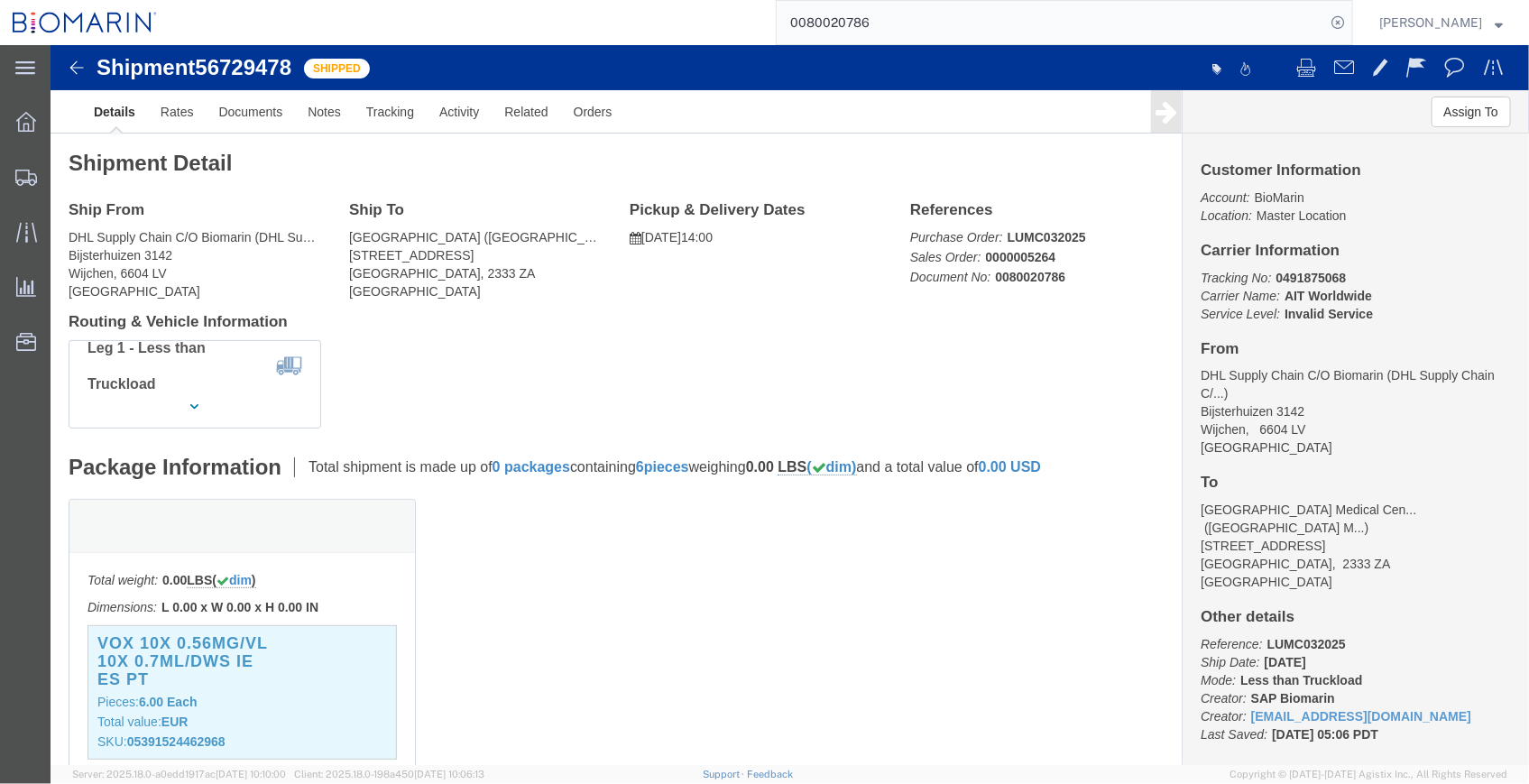
click p "Purchase Order: LUMC032025 Sales Order: 0000005264 Document No: 0080020786"
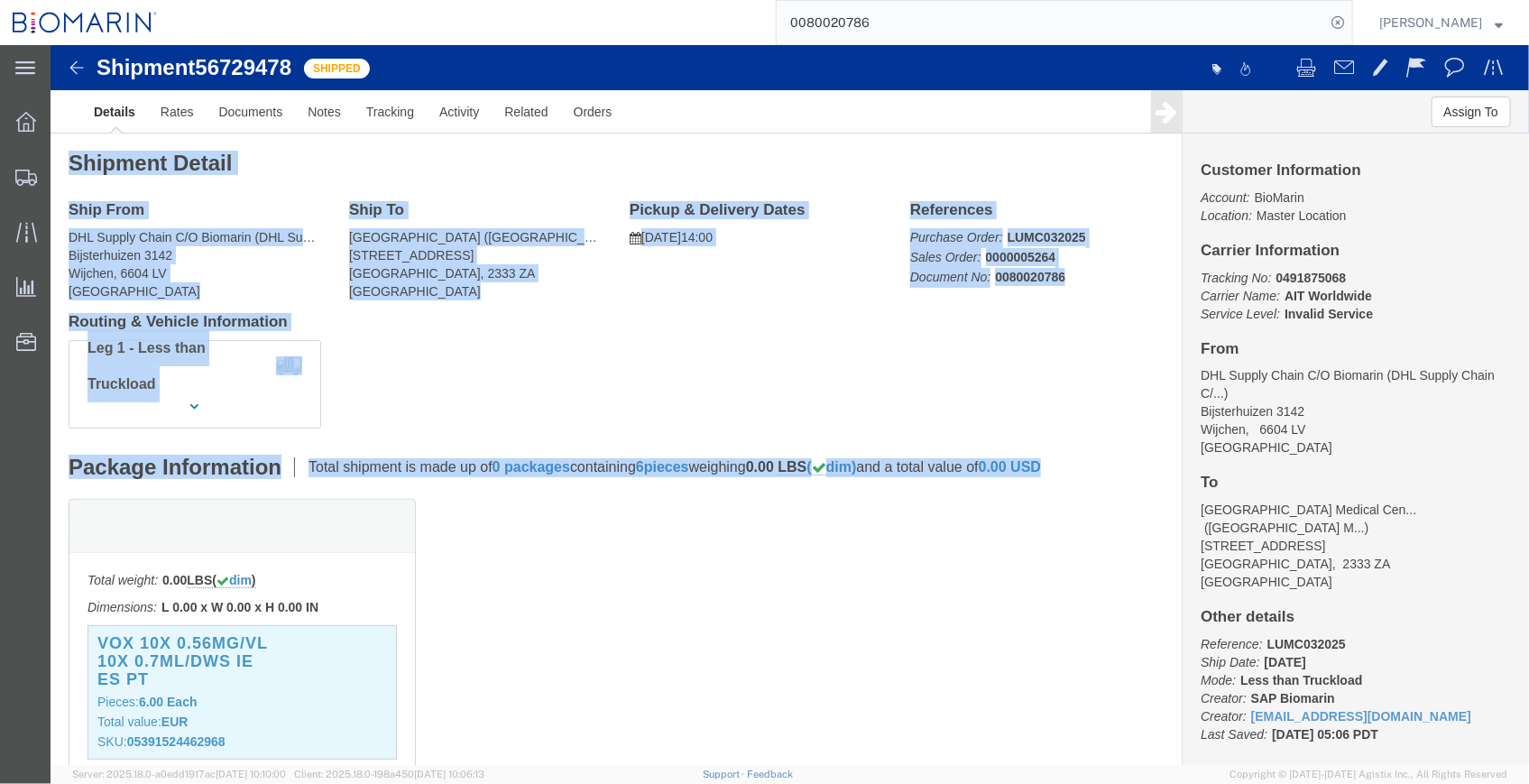
drag, startPoint x: 1013, startPoint y: 418, endPoint x: 15, endPoint y: 121, distance: 1041.3
click div "Shipment Detail Ship From DHL Supply Chain C/O Biomarin (DHL Supply Chain C/O B…"
drag, startPoint x: 15, startPoint y: 121, endPoint x: 130, endPoint y: 135, distance: 115.8
click div "Shipment Detail Ship From DHL Supply Chain C/O Biomarin (DHL Supply Chain C/O B…"
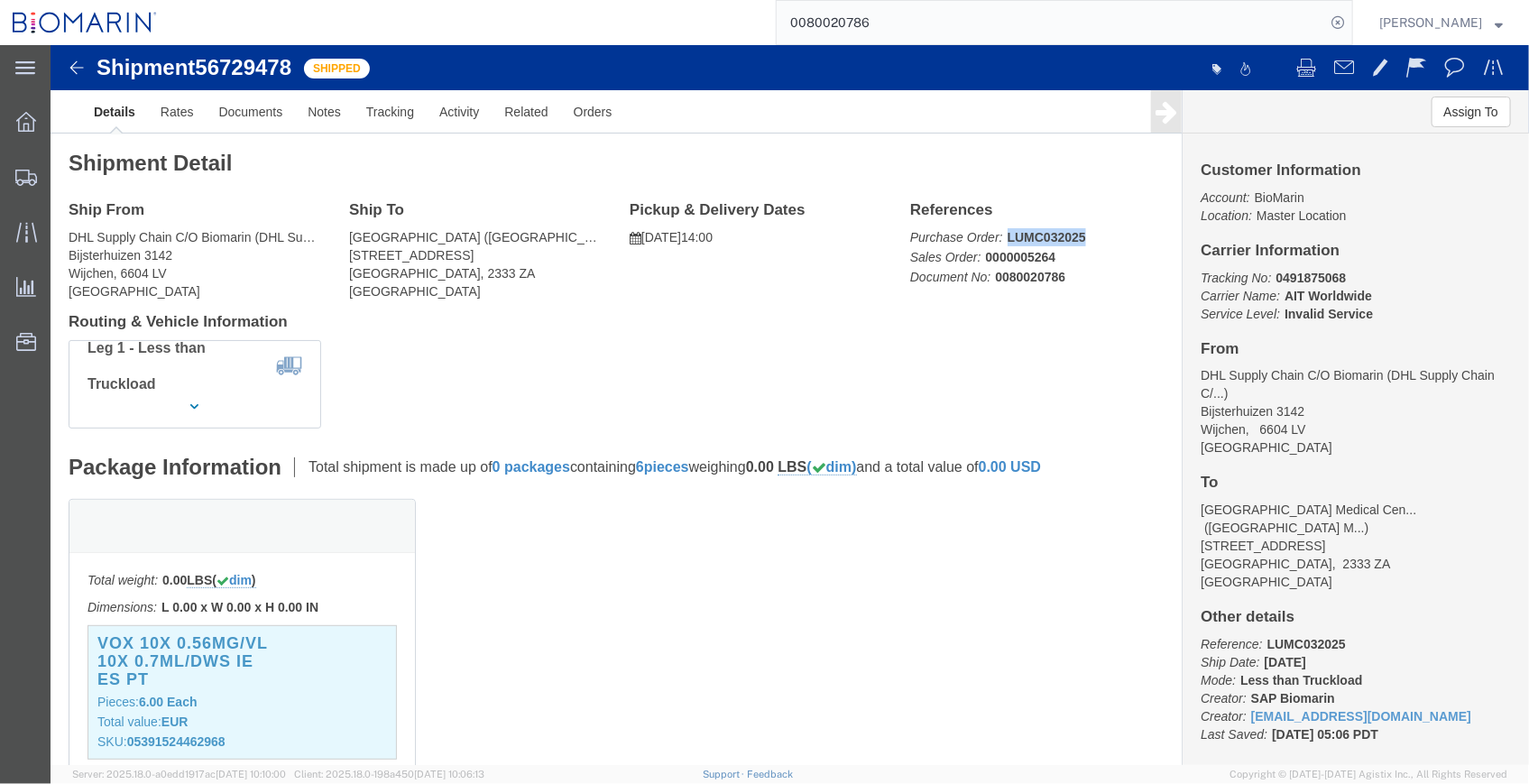
click p "Purchase Order: LUMC032025 Sales Order: 0000005264 Document No: 0080020786"
drag, startPoint x: 293, startPoint y: 185, endPoint x: 482, endPoint y: 201, distance: 189.7
click div "Ship To [GEOGRAPHIC_DATA] ([GEOGRAPHIC_DATA]) [STREET_ADDRESS]"
copy address "[GEOGRAPHIC_DATA] ([GEOGRAPHIC_DATA]) [STREET_ADDRESS]"
click p "Purchase Order: LUMC032025 Sales Order: 0000005264 Document No: 0080020786"
